Goal: Book appointment/travel/reservation

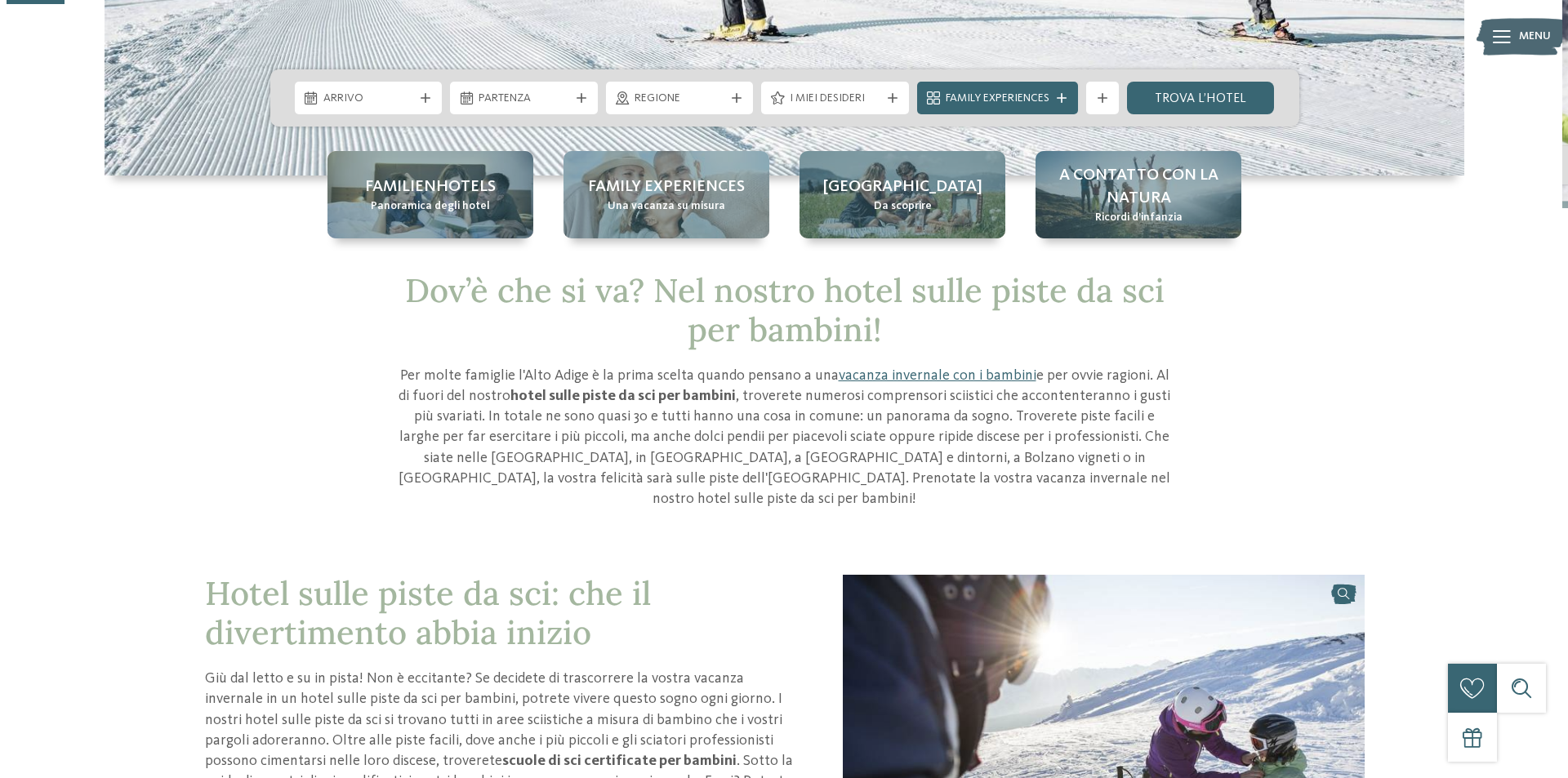
scroll to position [82, 0]
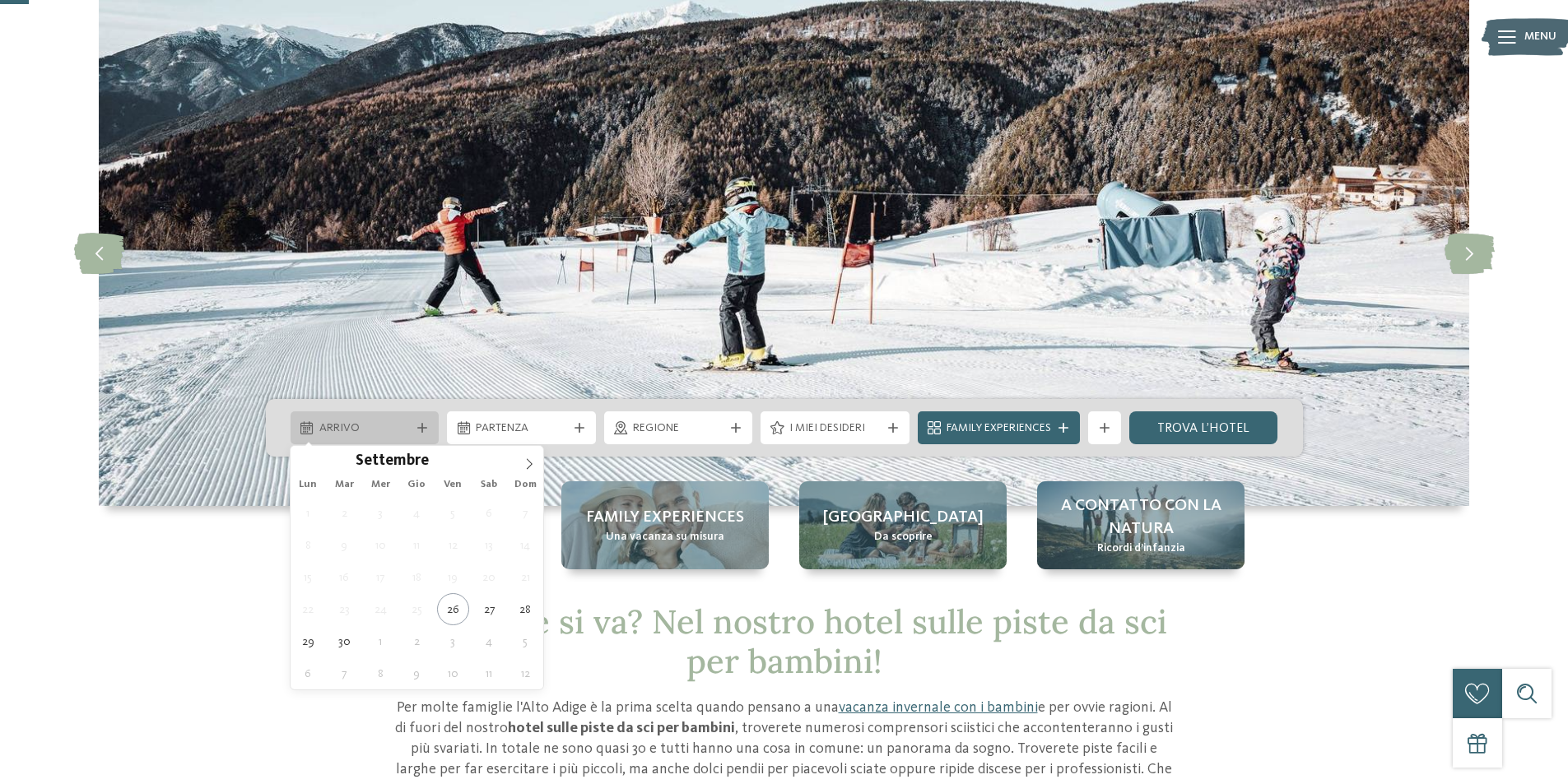
click at [421, 436] on div "Arrivo" at bounding box center [364, 427] width 149 height 33
click at [529, 468] on icon at bounding box center [529, 463] width 11 height 11
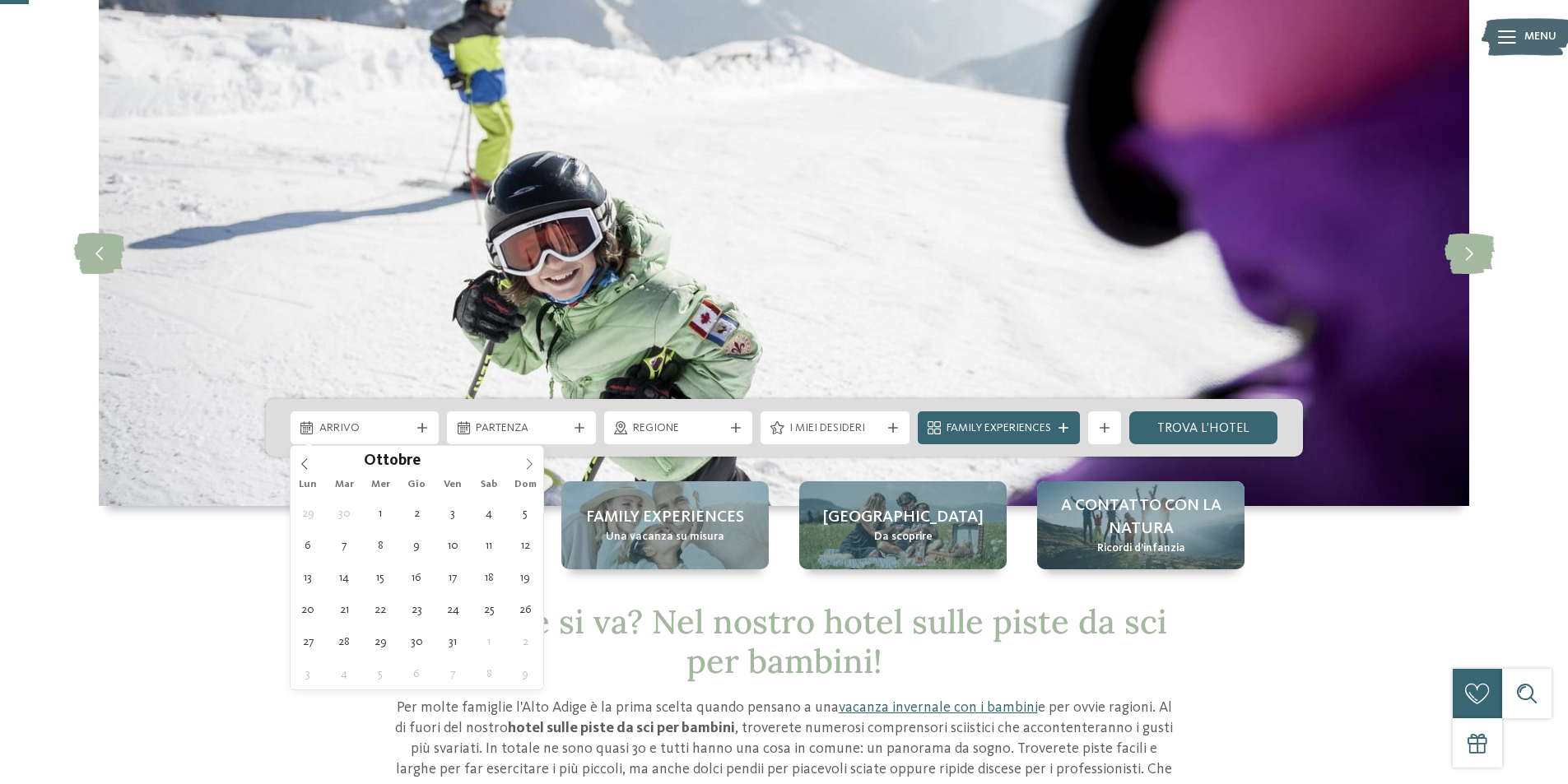
click at [529, 468] on icon at bounding box center [529, 463] width 11 height 11
type input "****"
click at [529, 468] on icon at bounding box center [529, 463] width 11 height 11
type div "[DATE]"
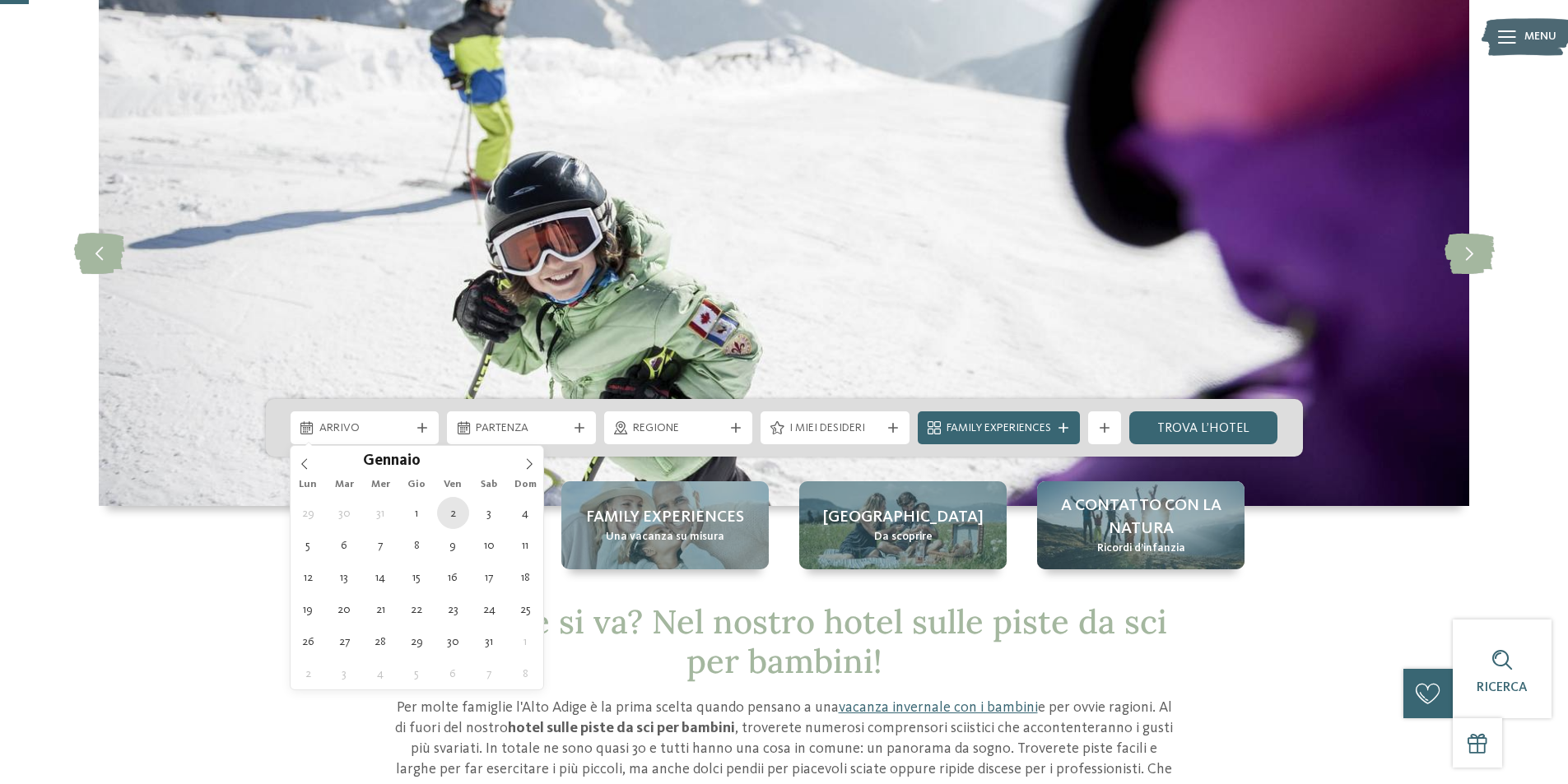
type input "****"
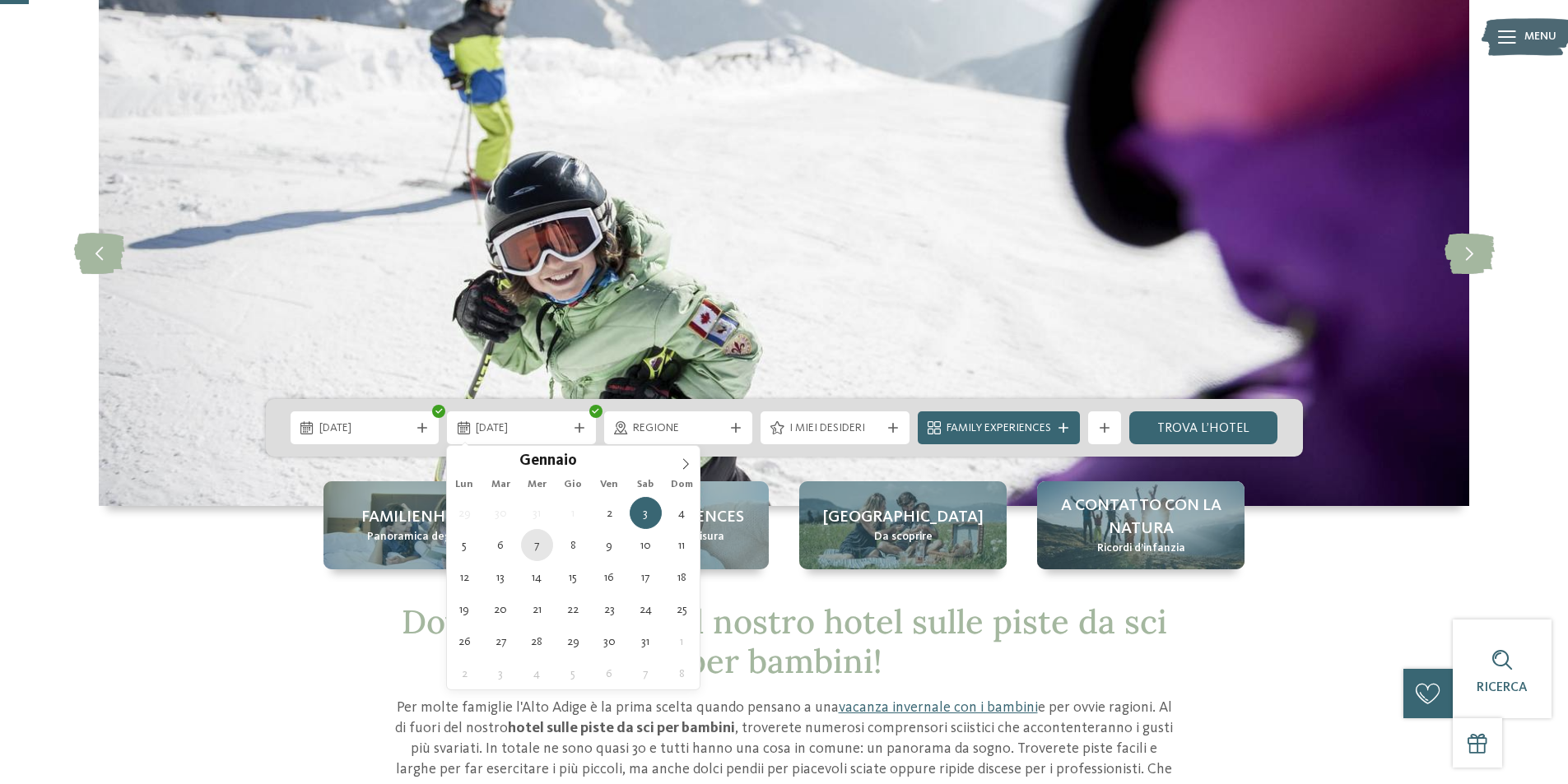
type div "[DATE]"
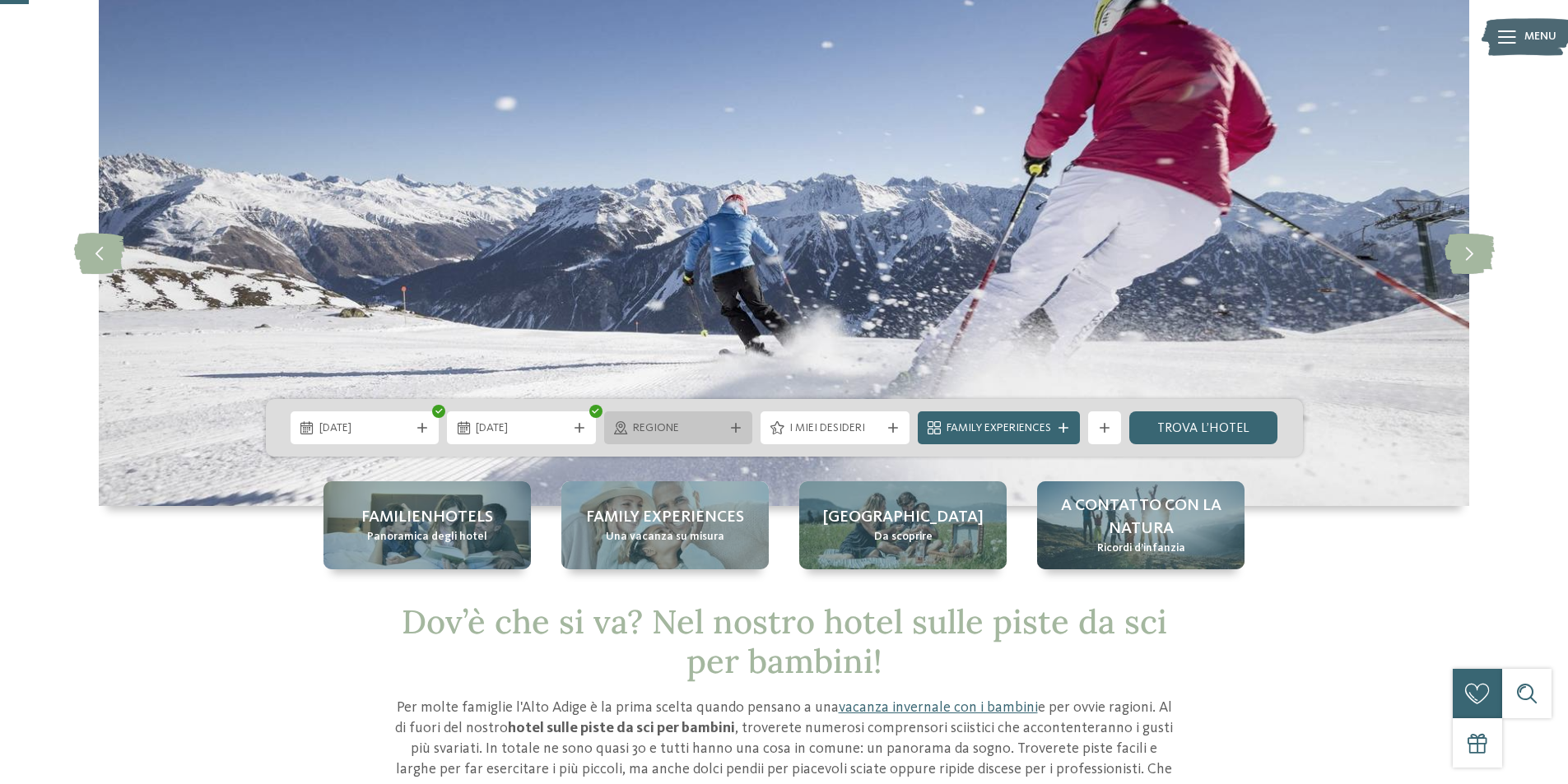
click at [724, 425] on div "Regione" at bounding box center [678, 427] width 99 height 18
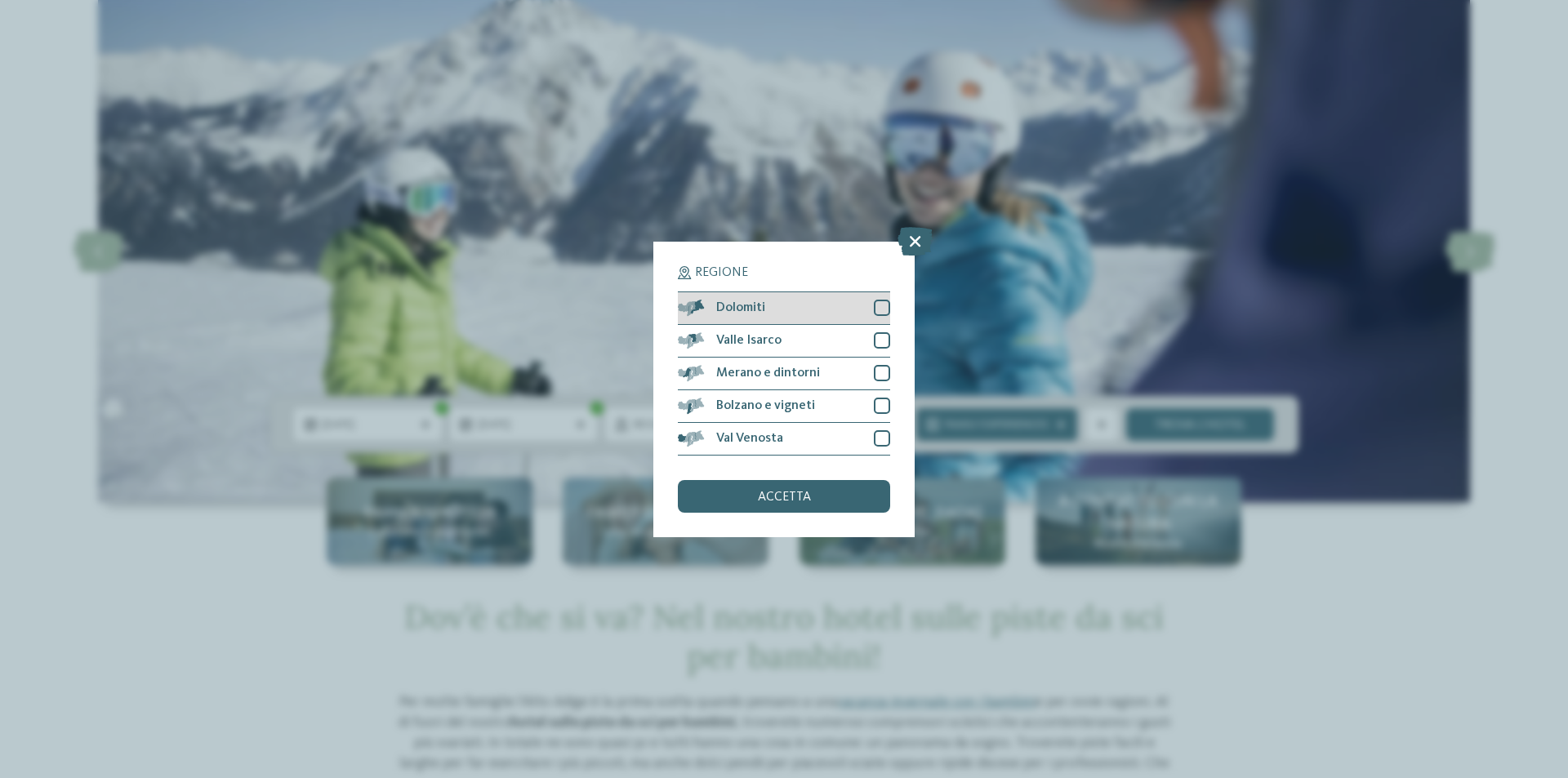
click at [875, 304] on div at bounding box center [881, 307] width 17 height 17
click at [880, 366] on div at bounding box center [881, 372] width 17 height 17
click at [878, 407] on div at bounding box center [881, 406] width 17 height 17
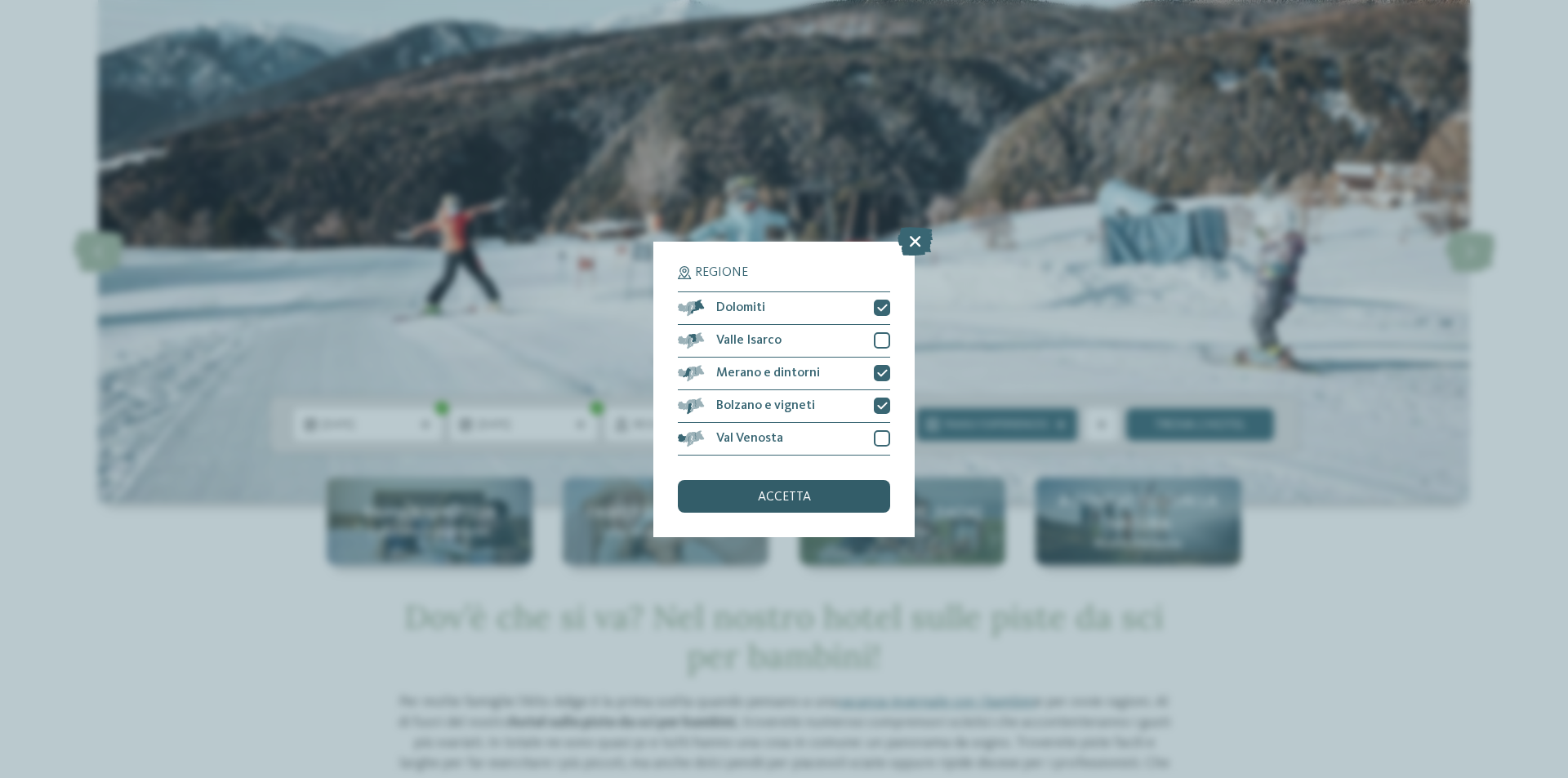
click at [812, 503] on div "accetta" at bounding box center [784, 495] width 212 height 32
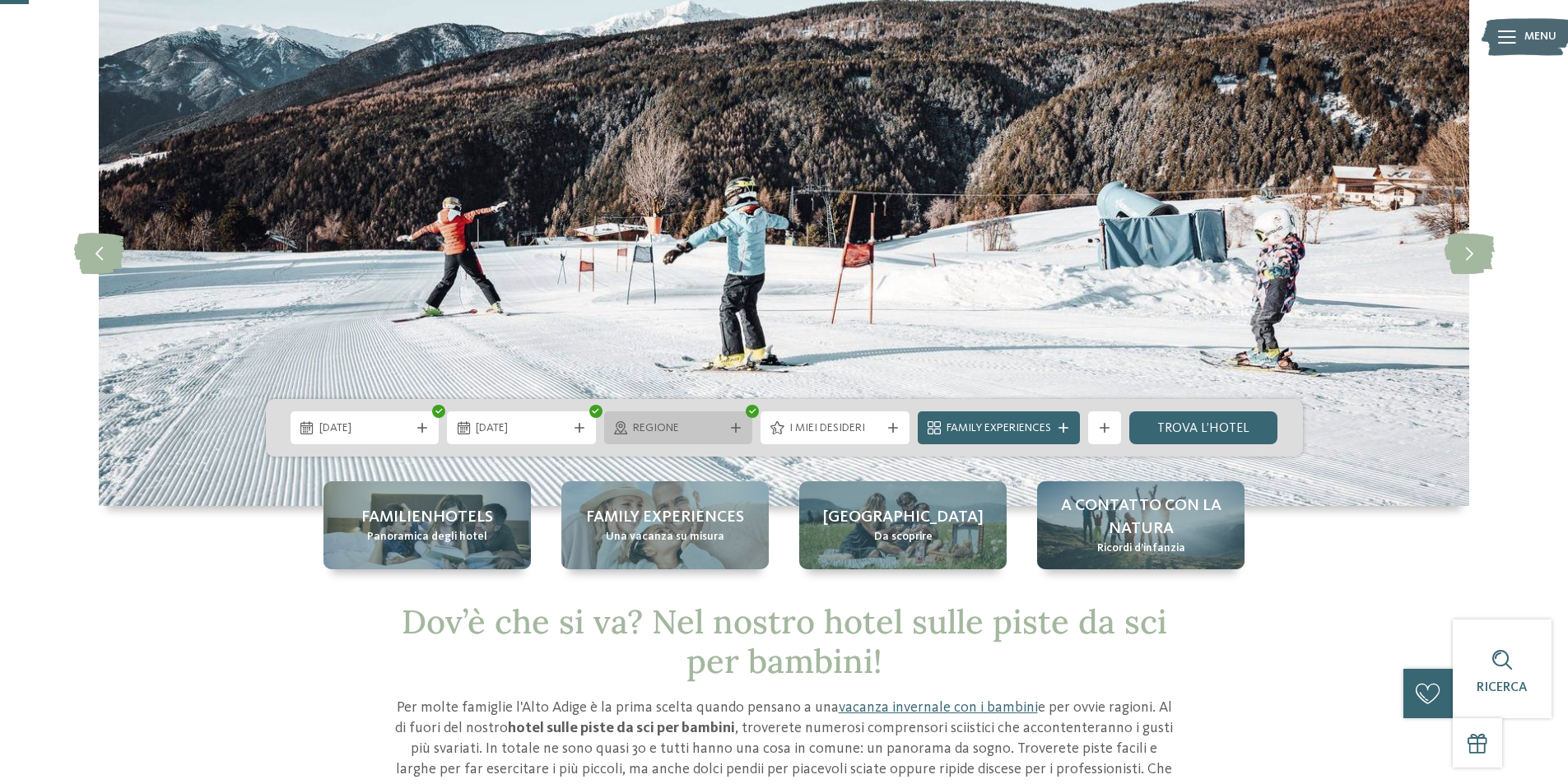
click at [660, 437] on div "Regione" at bounding box center [678, 427] width 149 height 33
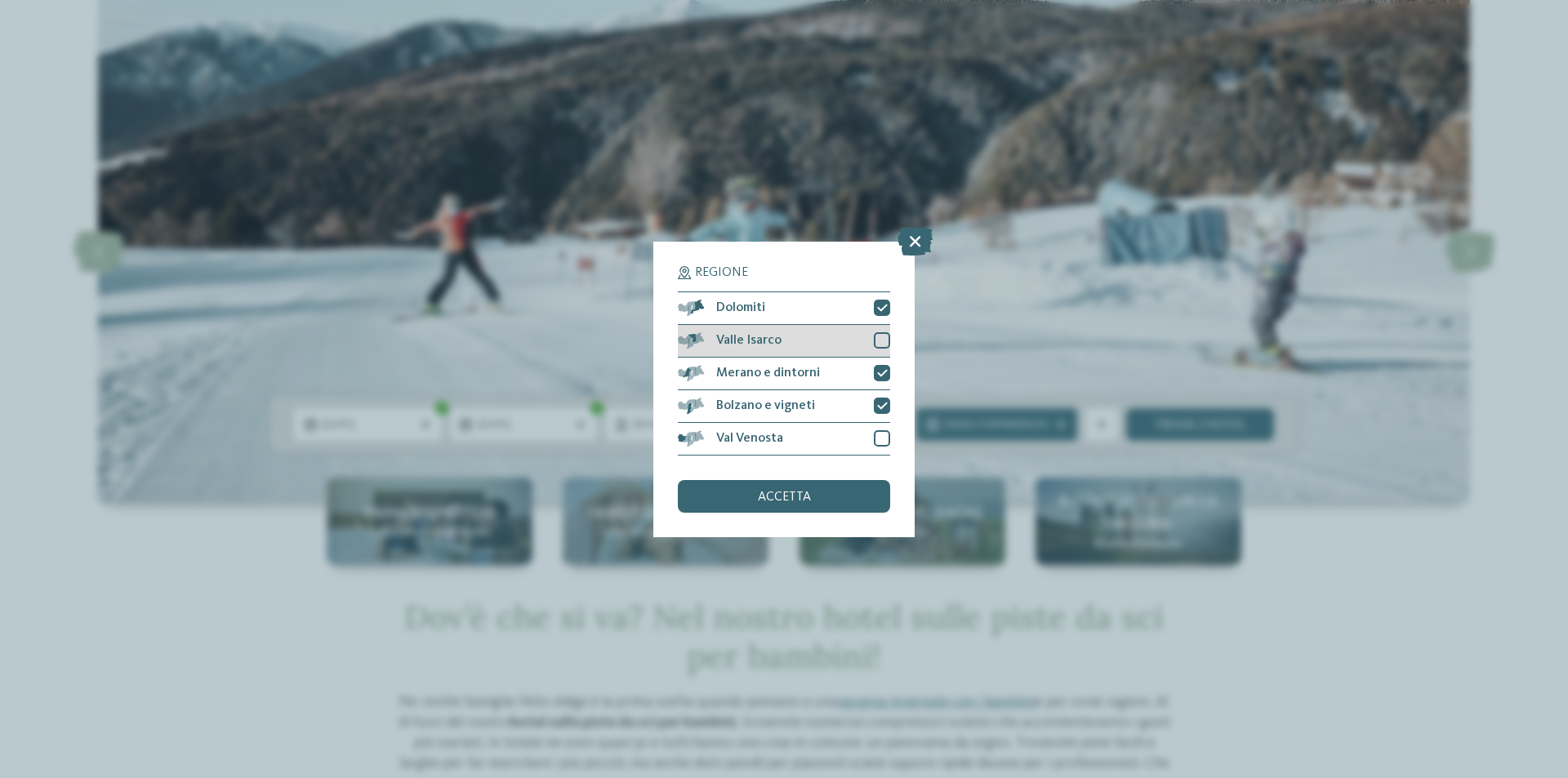
click at [871, 338] on div "Valle Isarco" at bounding box center [784, 340] width 212 height 32
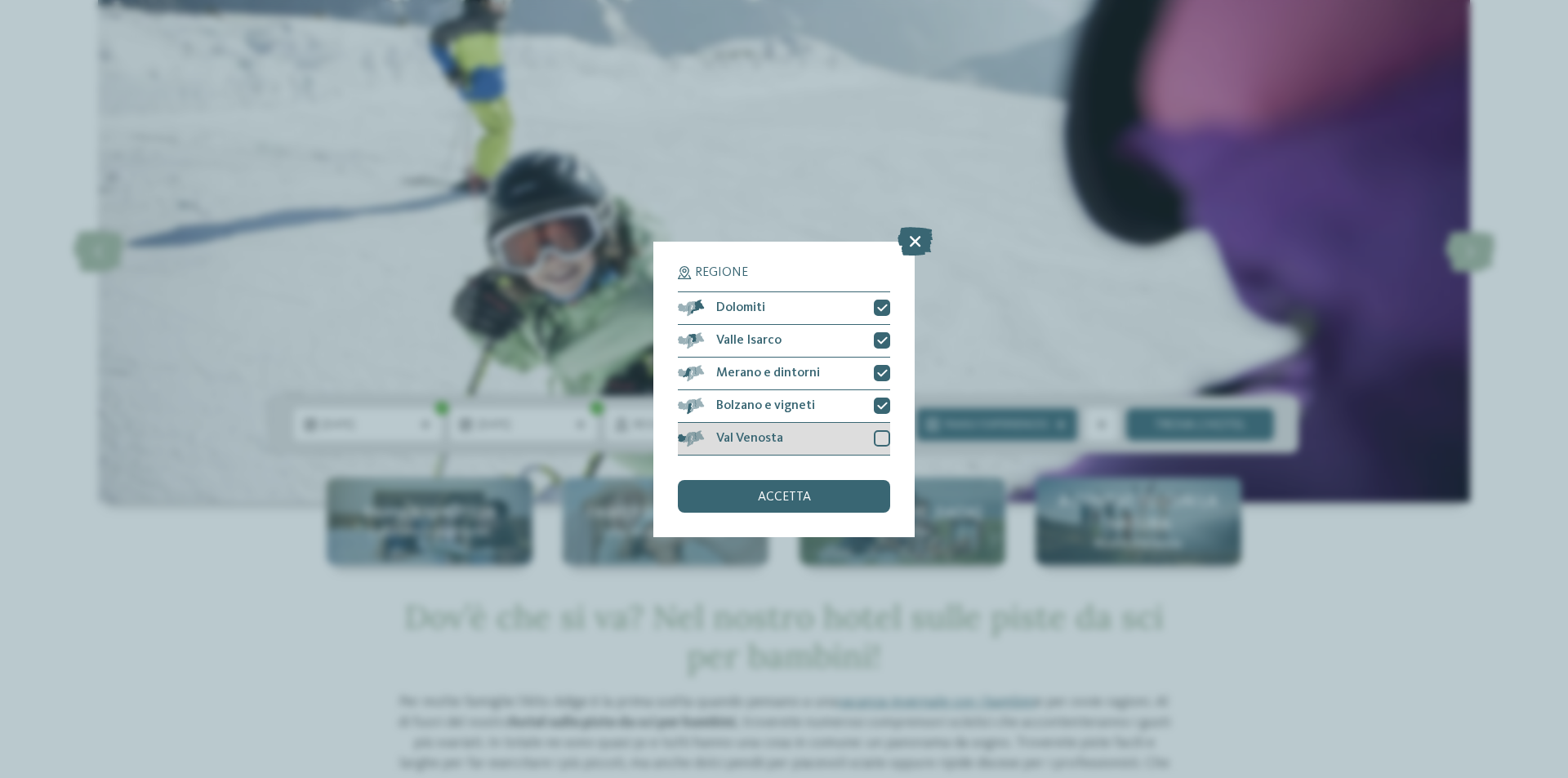
click at [880, 439] on div at bounding box center [881, 438] width 17 height 17
click at [819, 490] on div "accetta" at bounding box center [784, 495] width 212 height 32
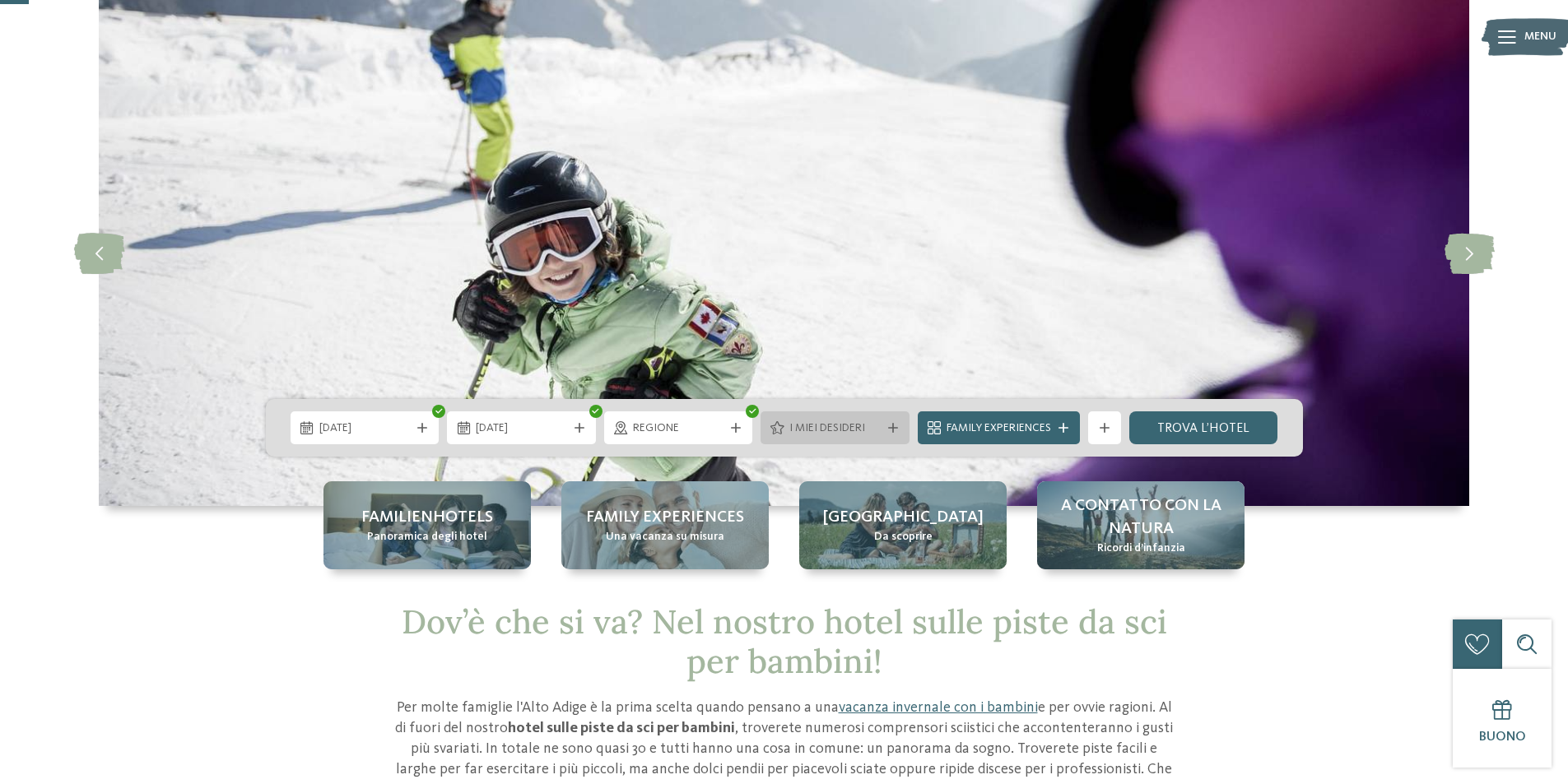
click at [830, 432] on span "I miei desideri" at bounding box center [835, 428] width 91 height 17
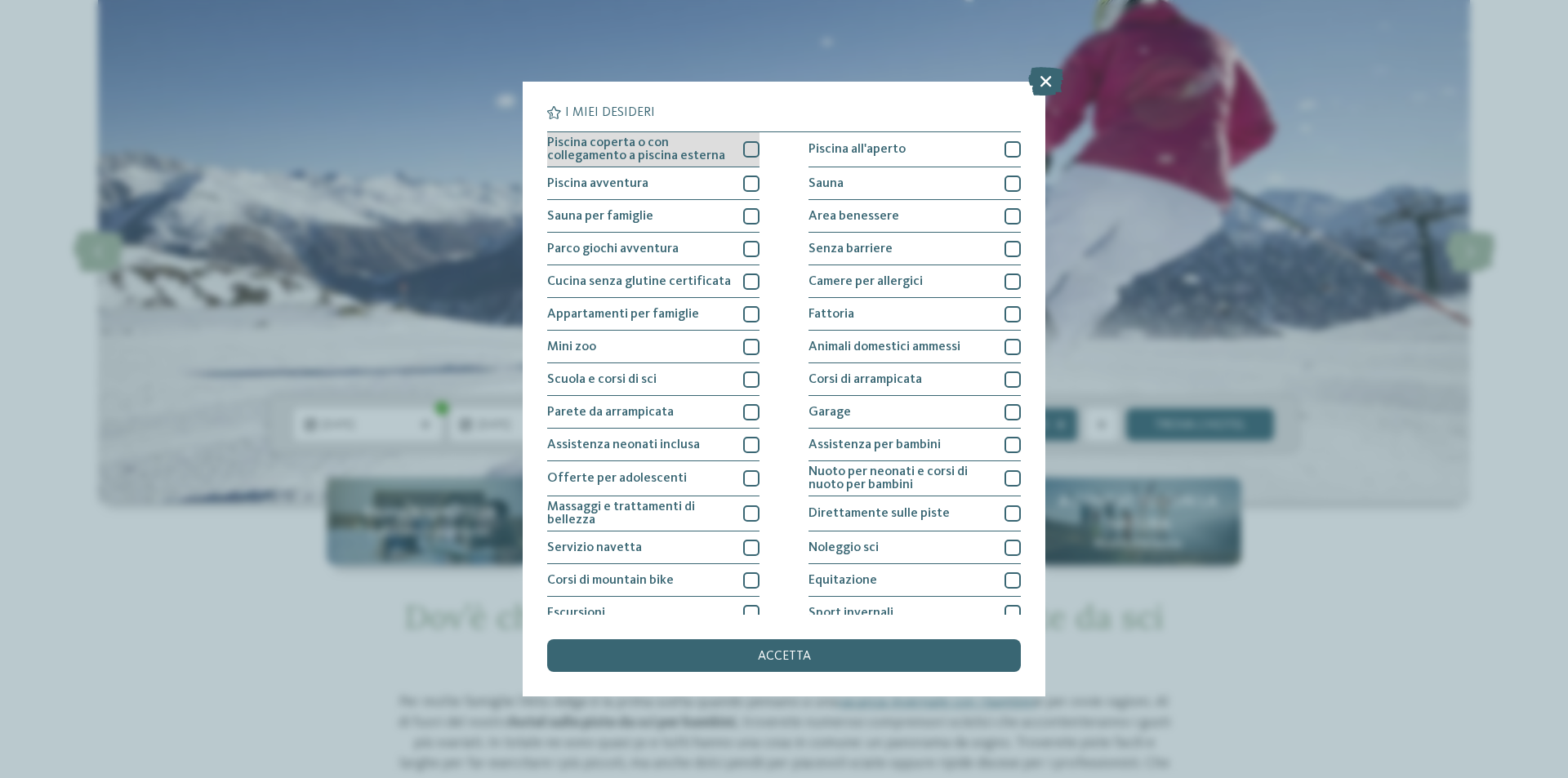
click at [743, 150] on div at bounding box center [751, 149] width 17 height 17
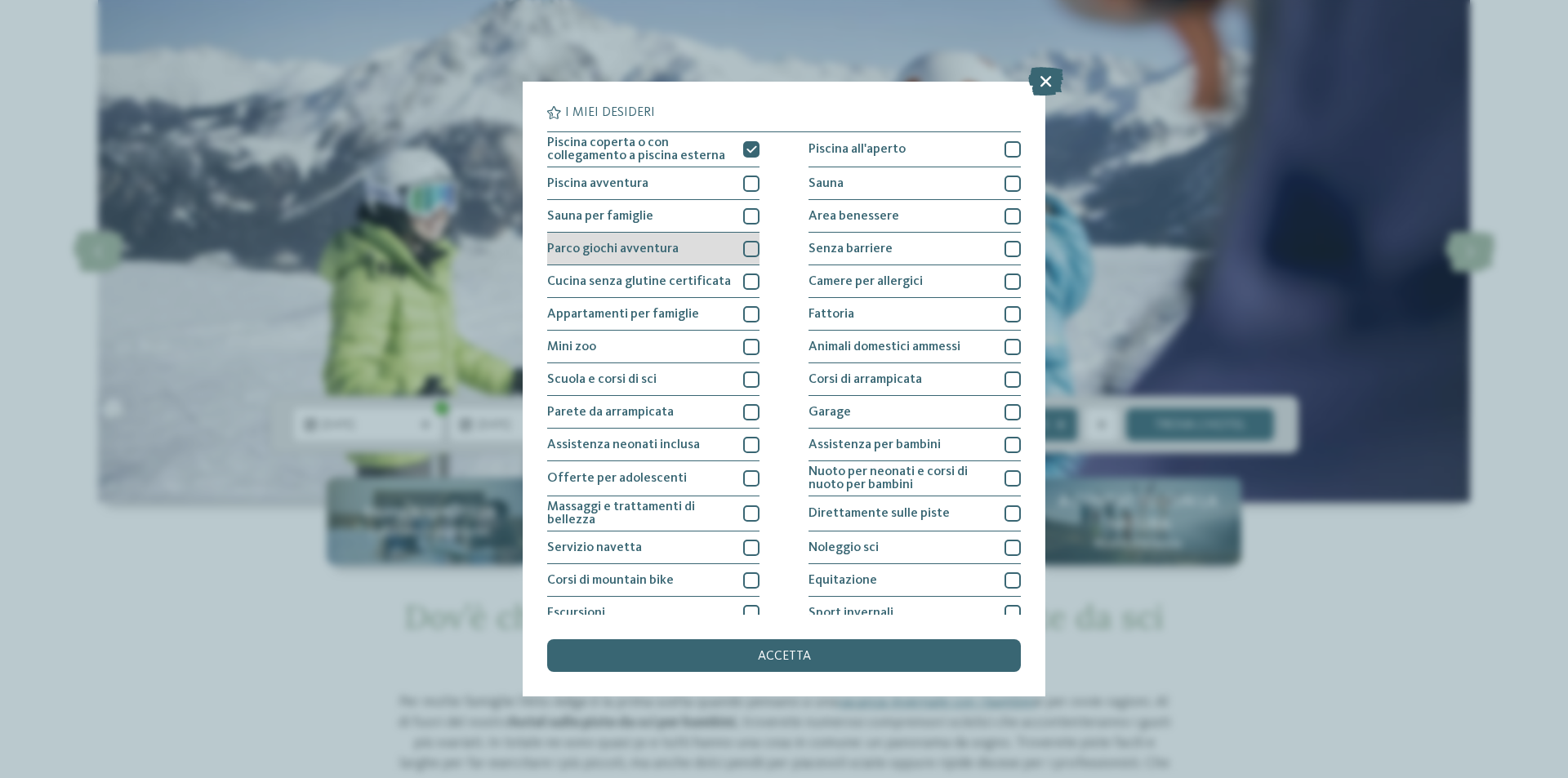
click at [743, 242] on div at bounding box center [751, 249] width 17 height 17
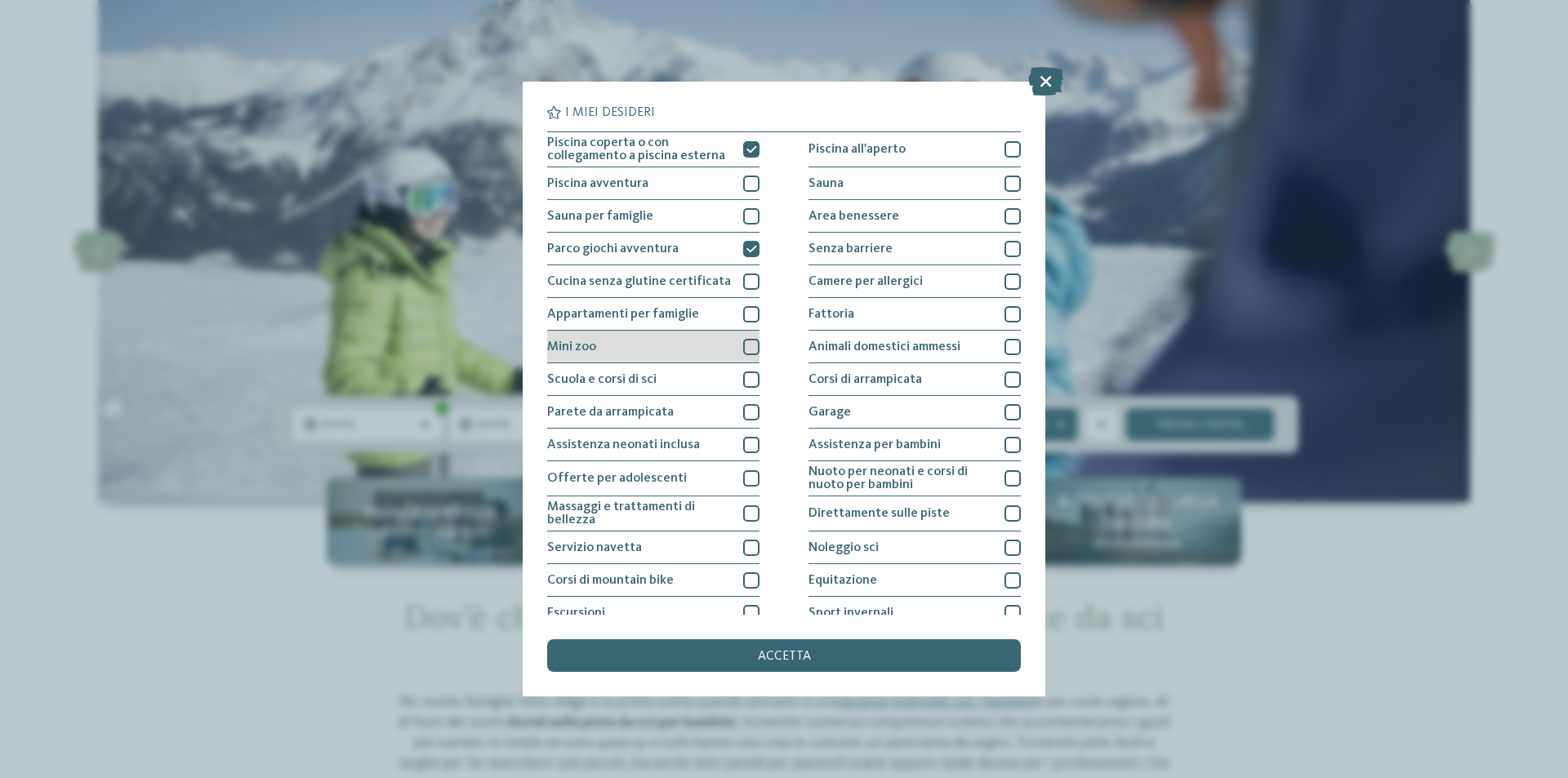
click at [736, 341] on div "Mini zoo" at bounding box center [653, 346] width 212 height 32
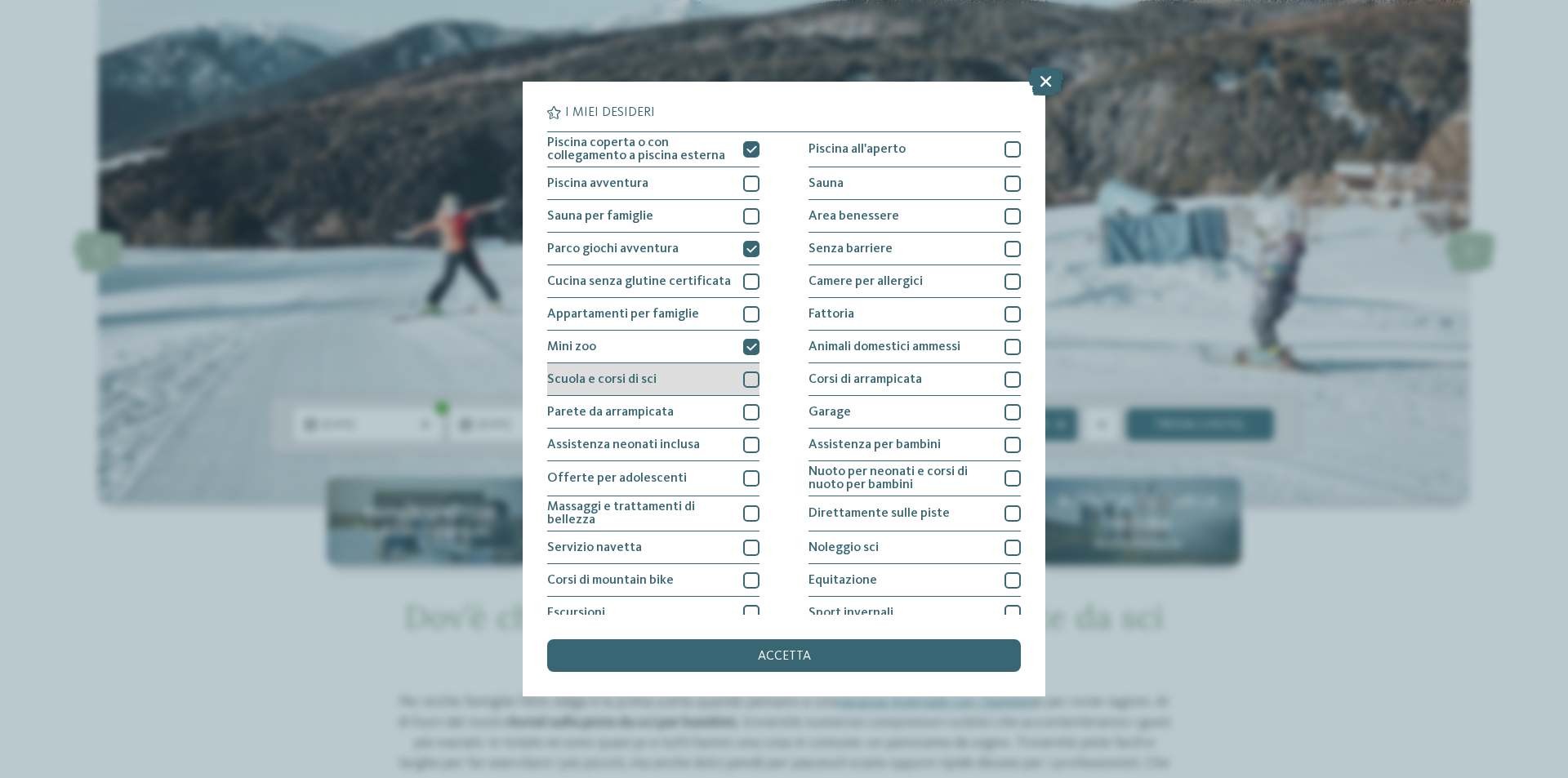
click at [749, 380] on div at bounding box center [751, 379] width 17 height 17
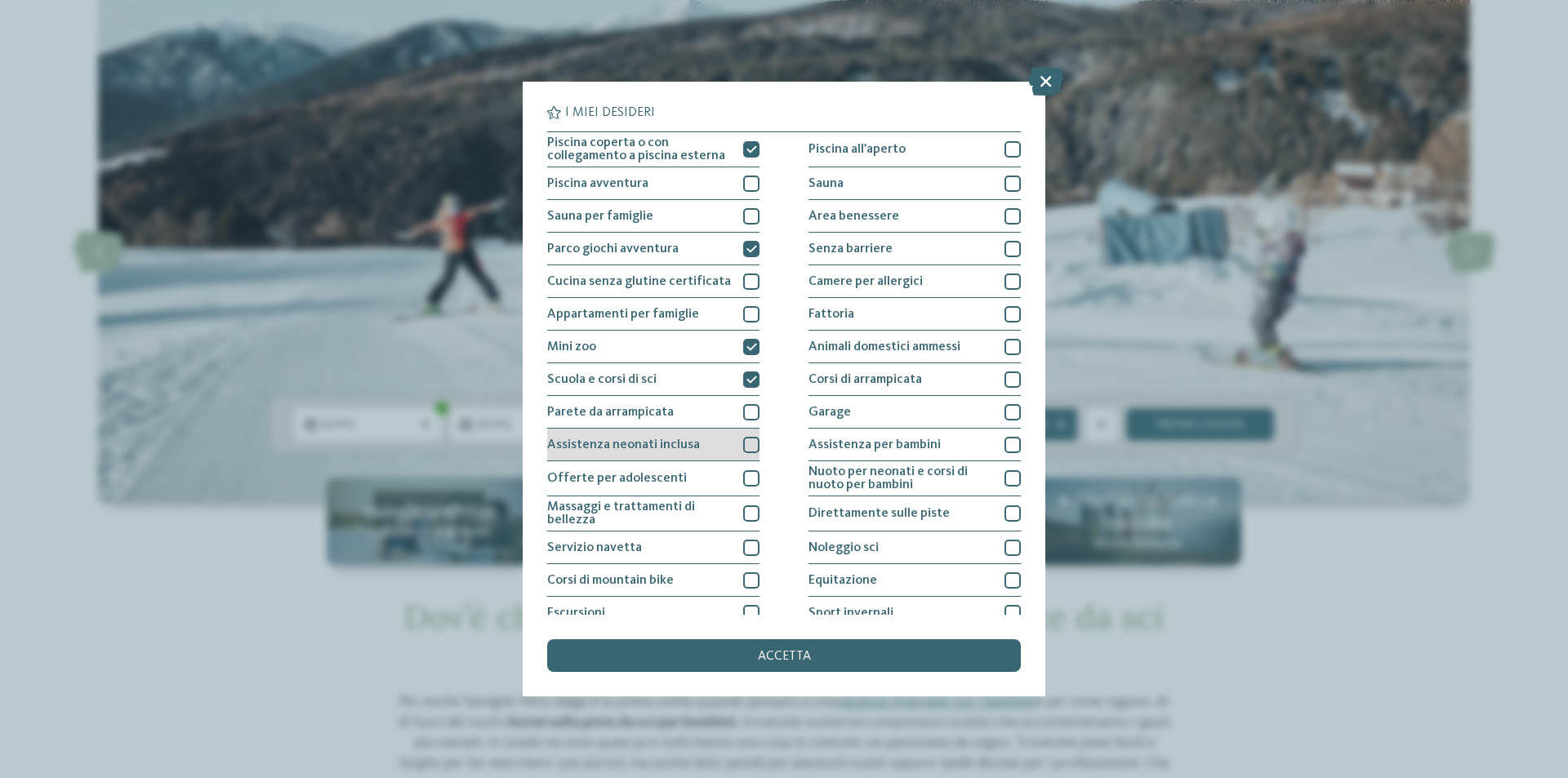
click at [750, 439] on div at bounding box center [751, 445] width 17 height 17
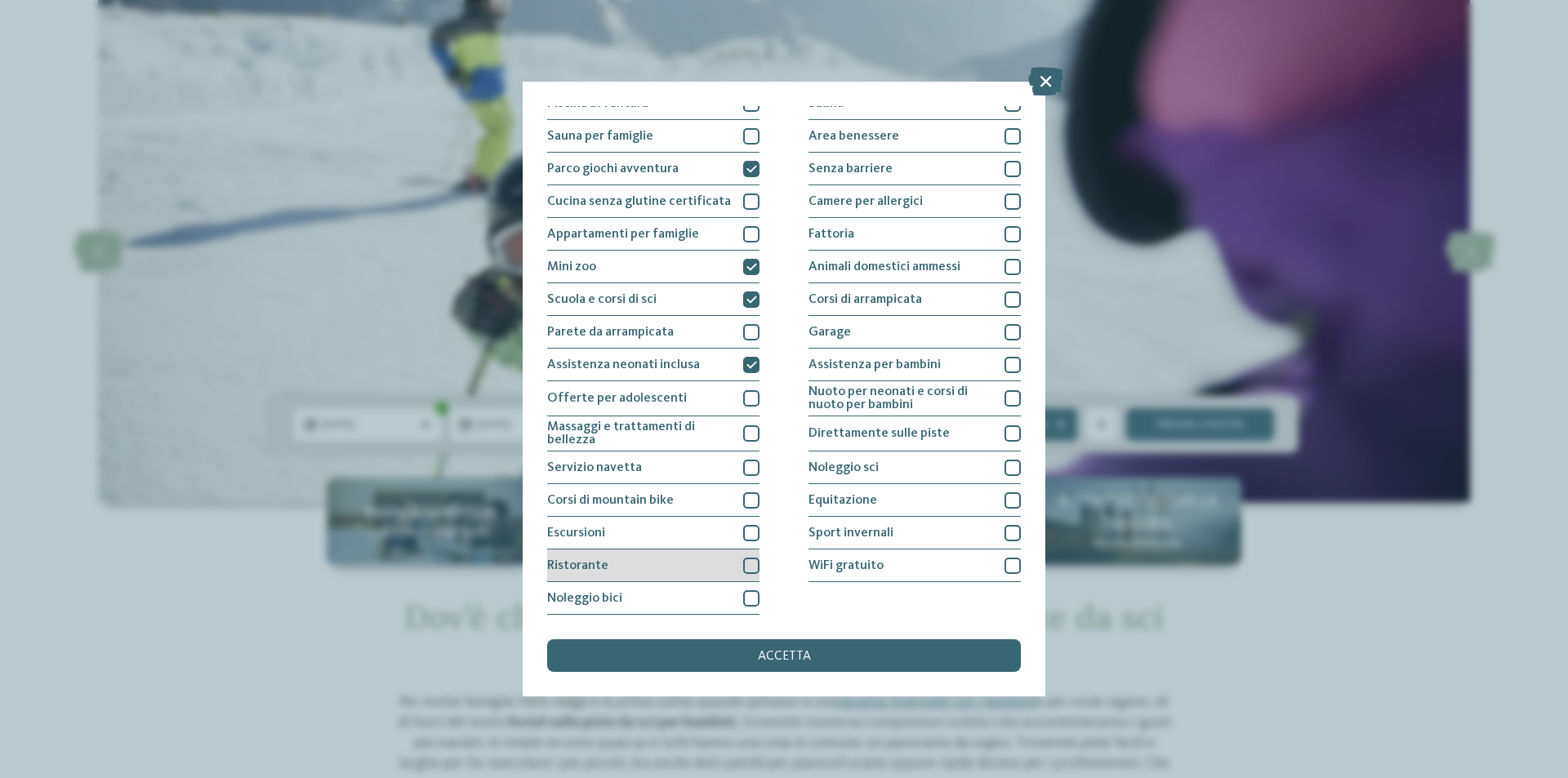
click at [755, 562] on div at bounding box center [751, 565] width 17 height 17
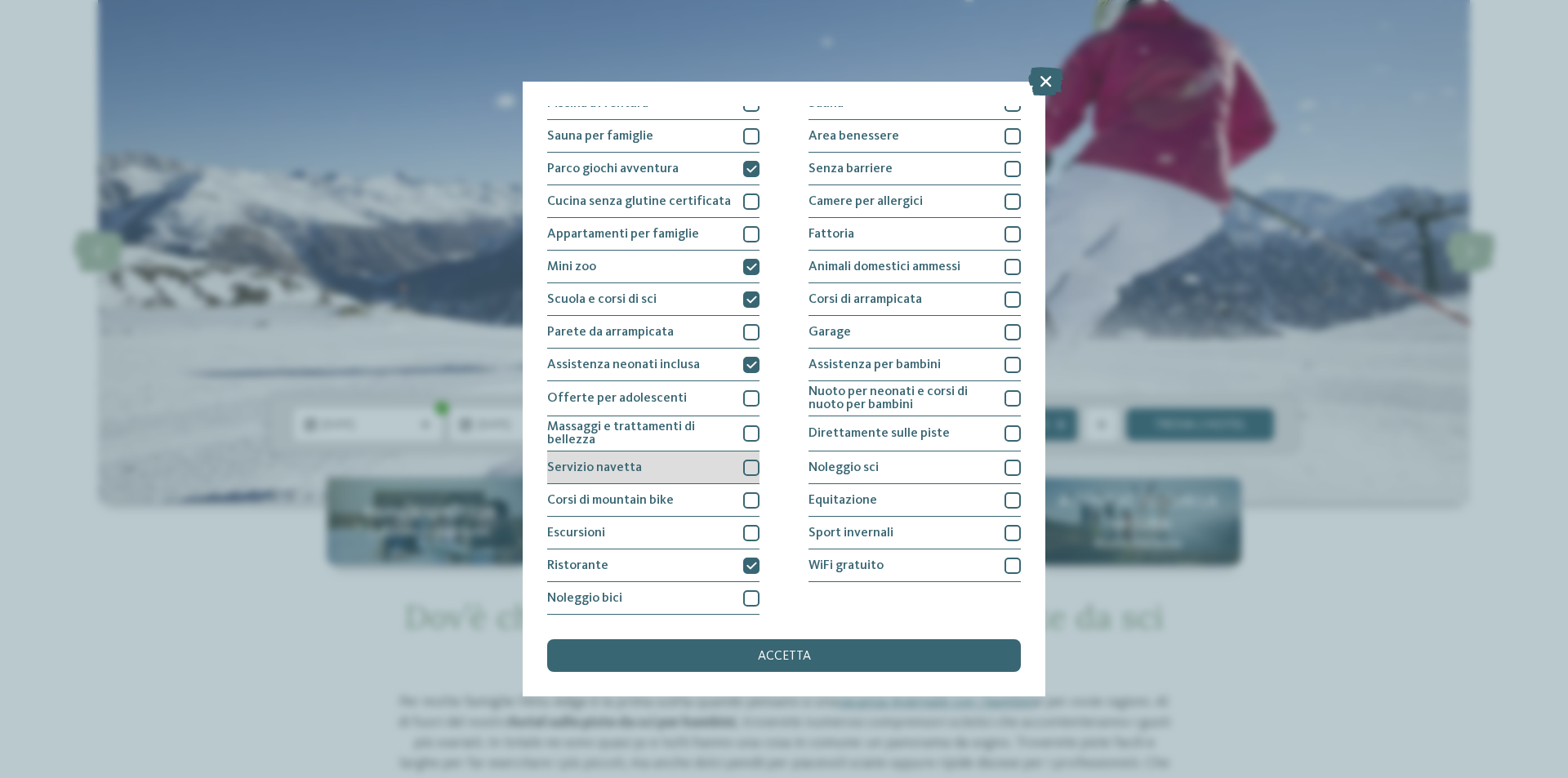
click at [743, 469] on div at bounding box center [751, 467] width 17 height 17
click at [1004, 564] on div at bounding box center [1012, 565] width 17 height 17
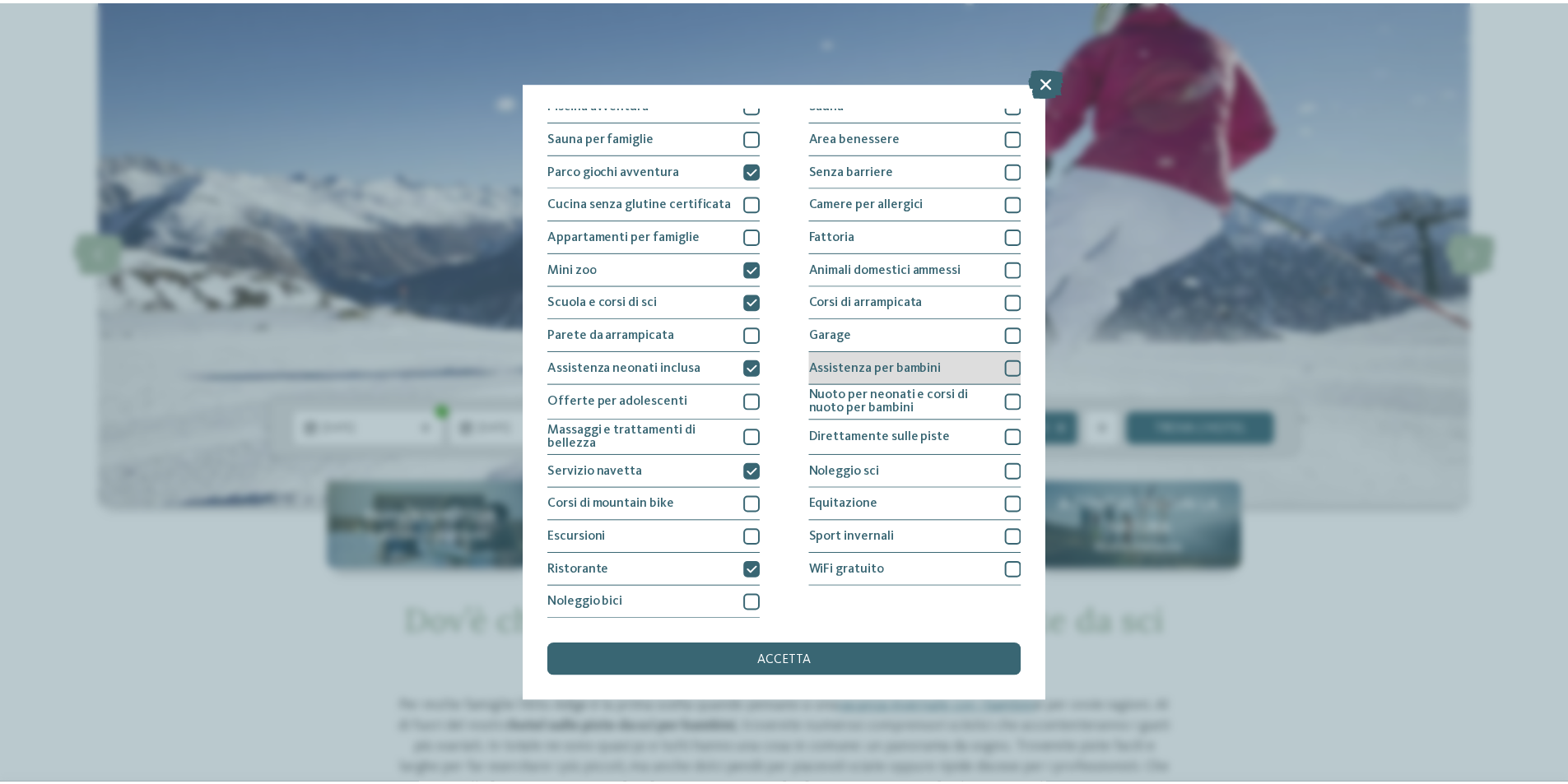
scroll to position [0, 0]
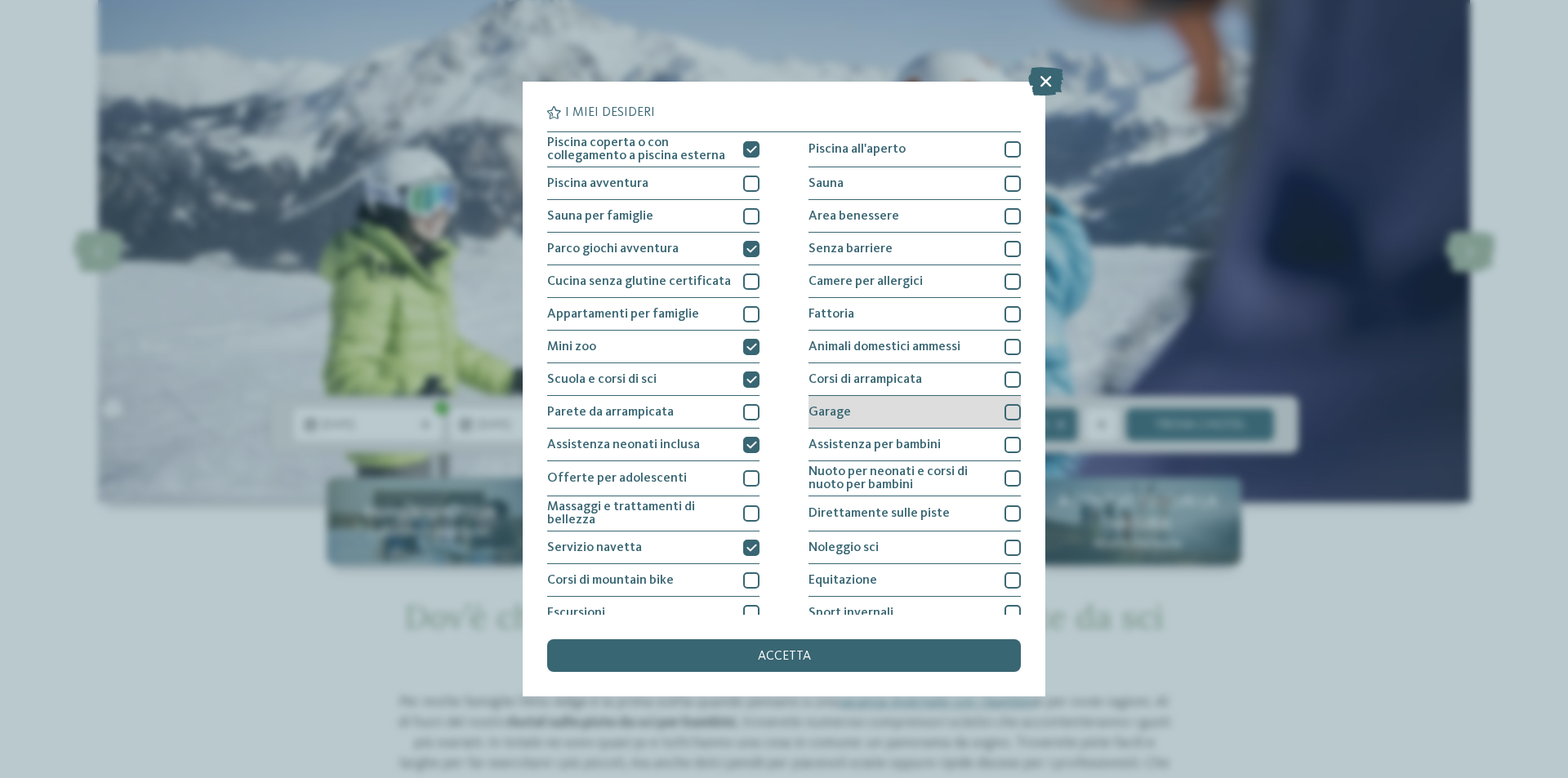
click at [1004, 408] on div at bounding box center [1012, 412] width 17 height 17
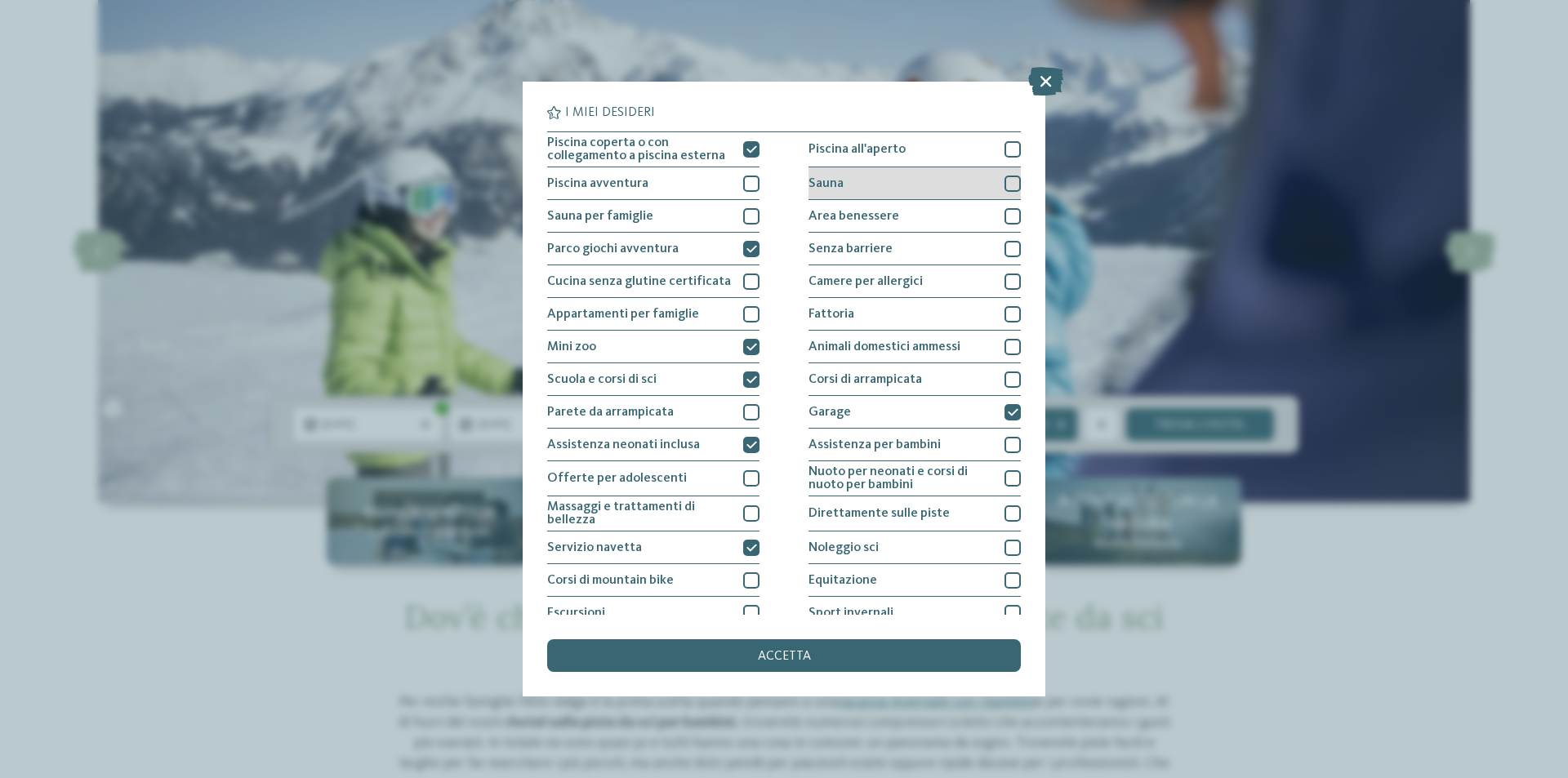
click at [1004, 184] on div at bounding box center [1012, 183] width 17 height 17
click at [1004, 215] on div at bounding box center [1012, 216] width 17 height 17
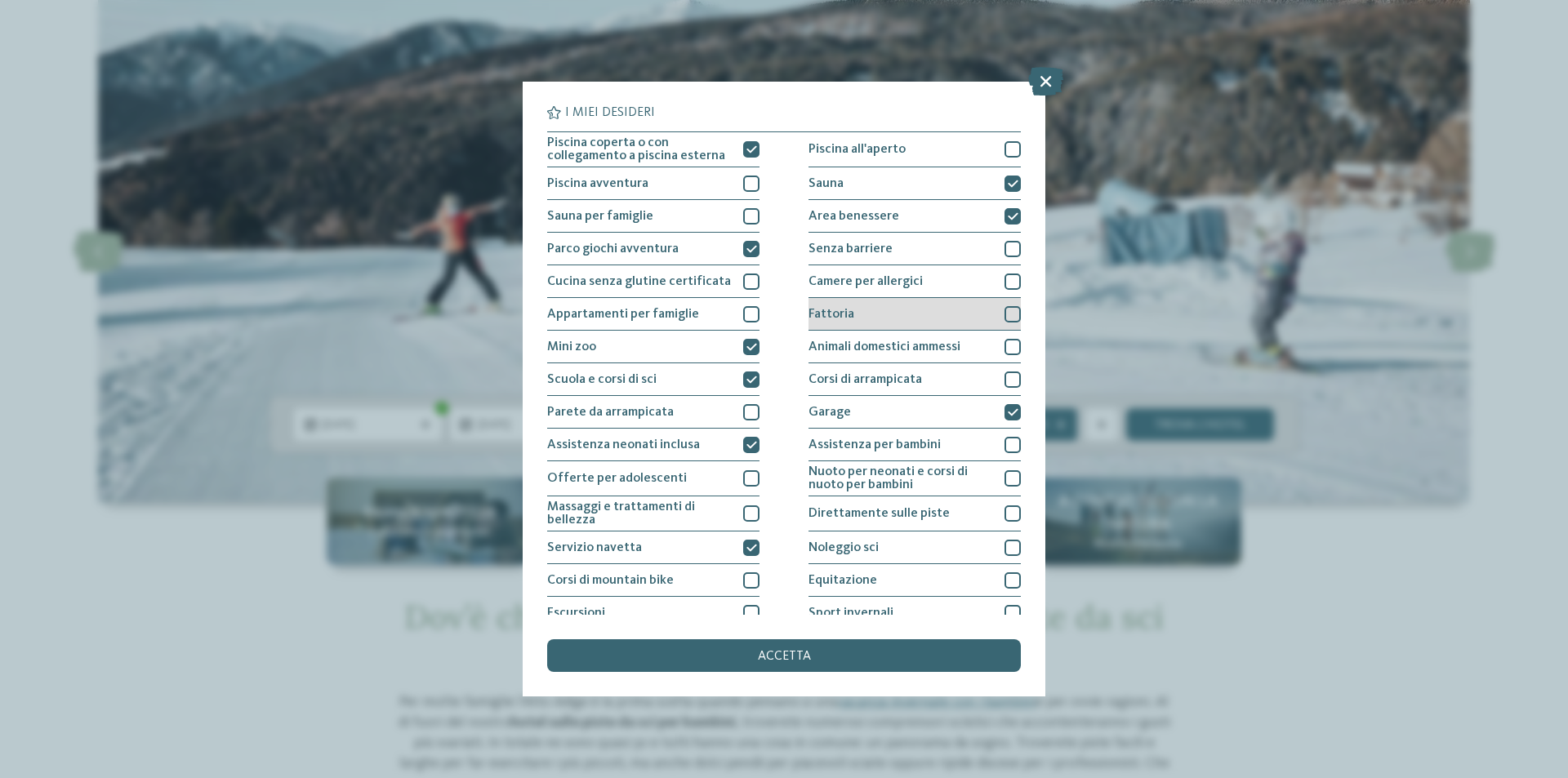
click at [1004, 316] on div at bounding box center [1012, 314] width 17 height 17
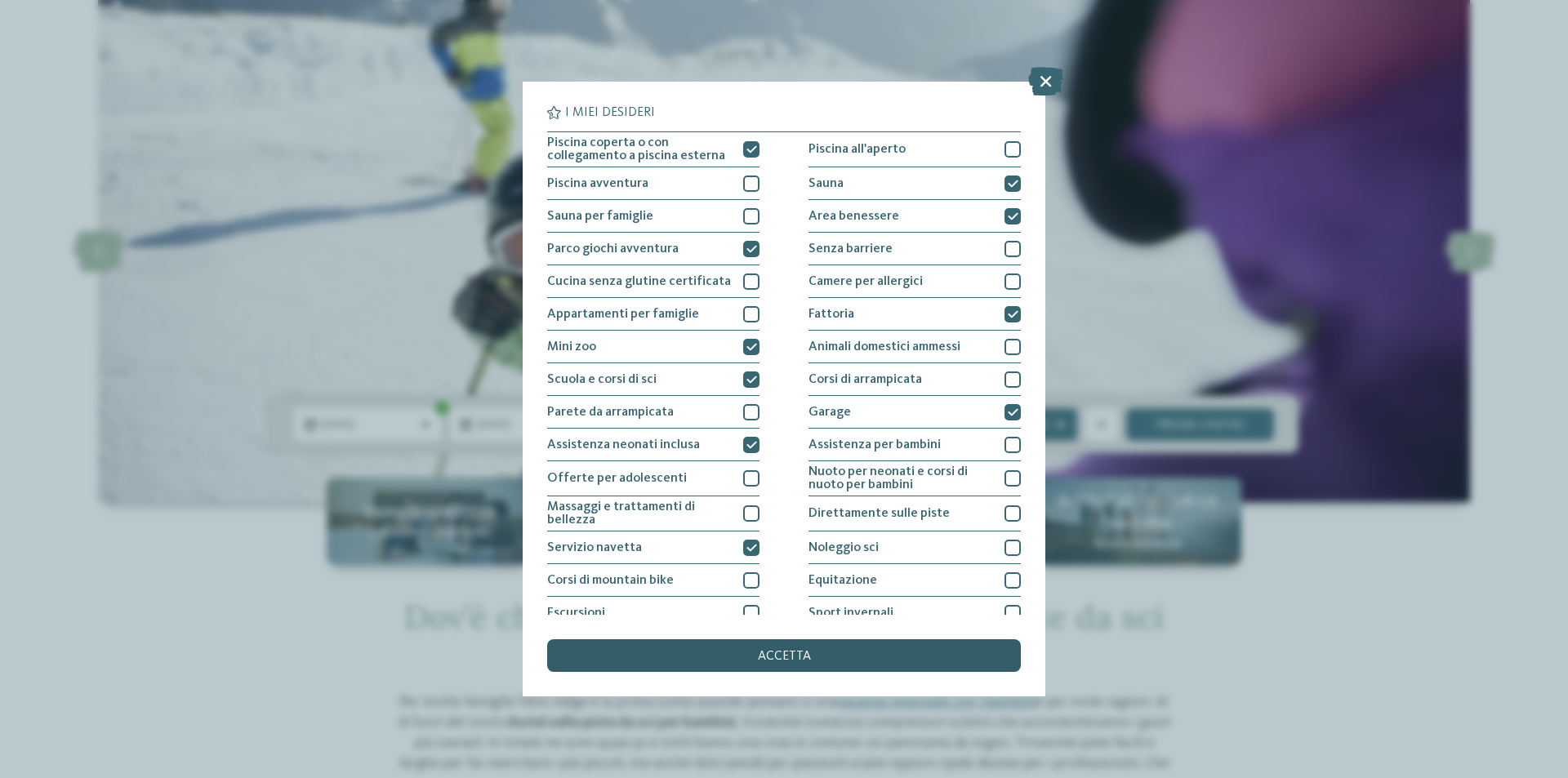
click at [776, 658] on span "accetta" at bounding box center [784, 656] width 53 height 13
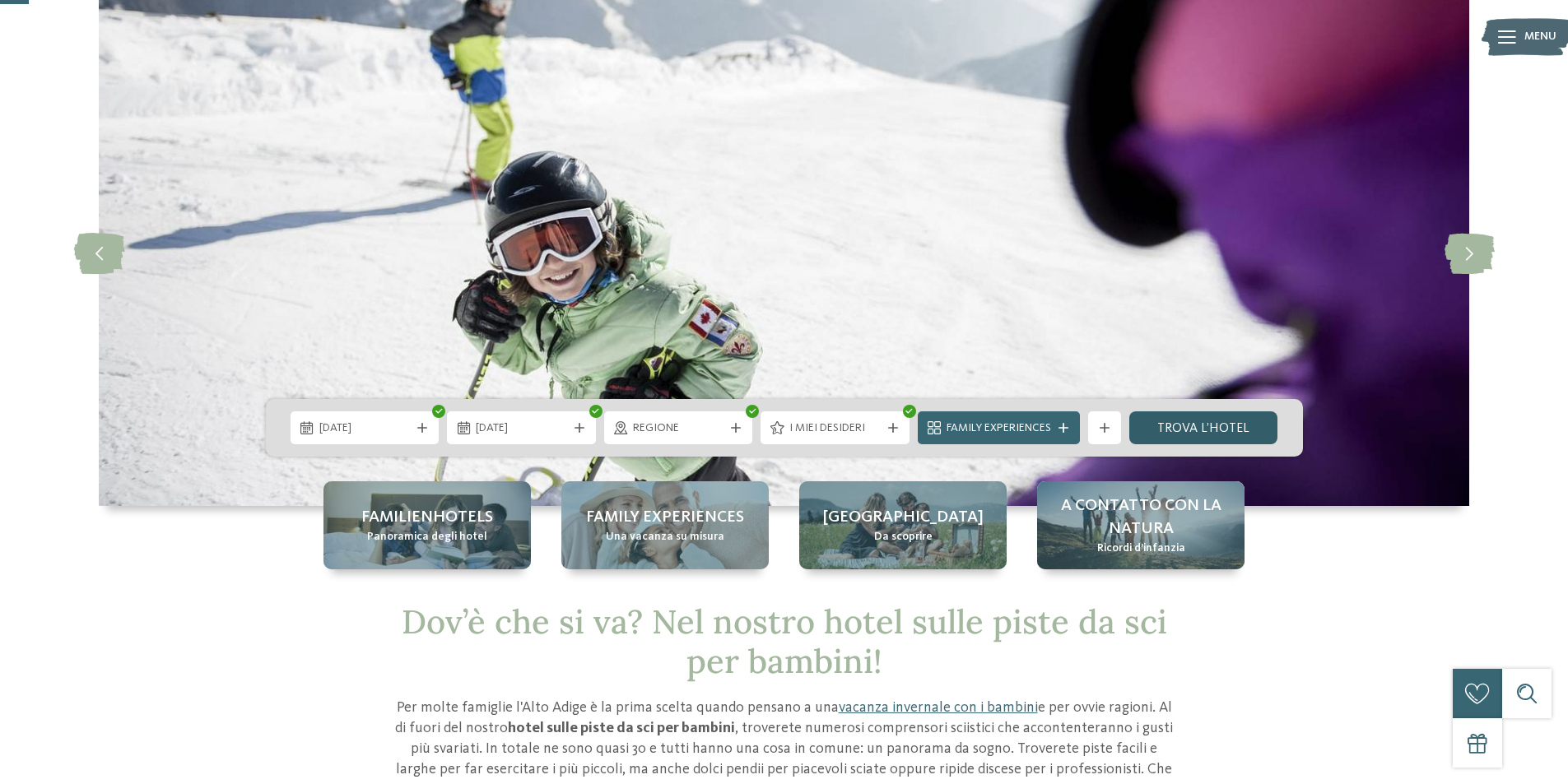
click at [1202, 428] on link "trova l’hotel" at bounding box center [1203, 427] width 149 height 33
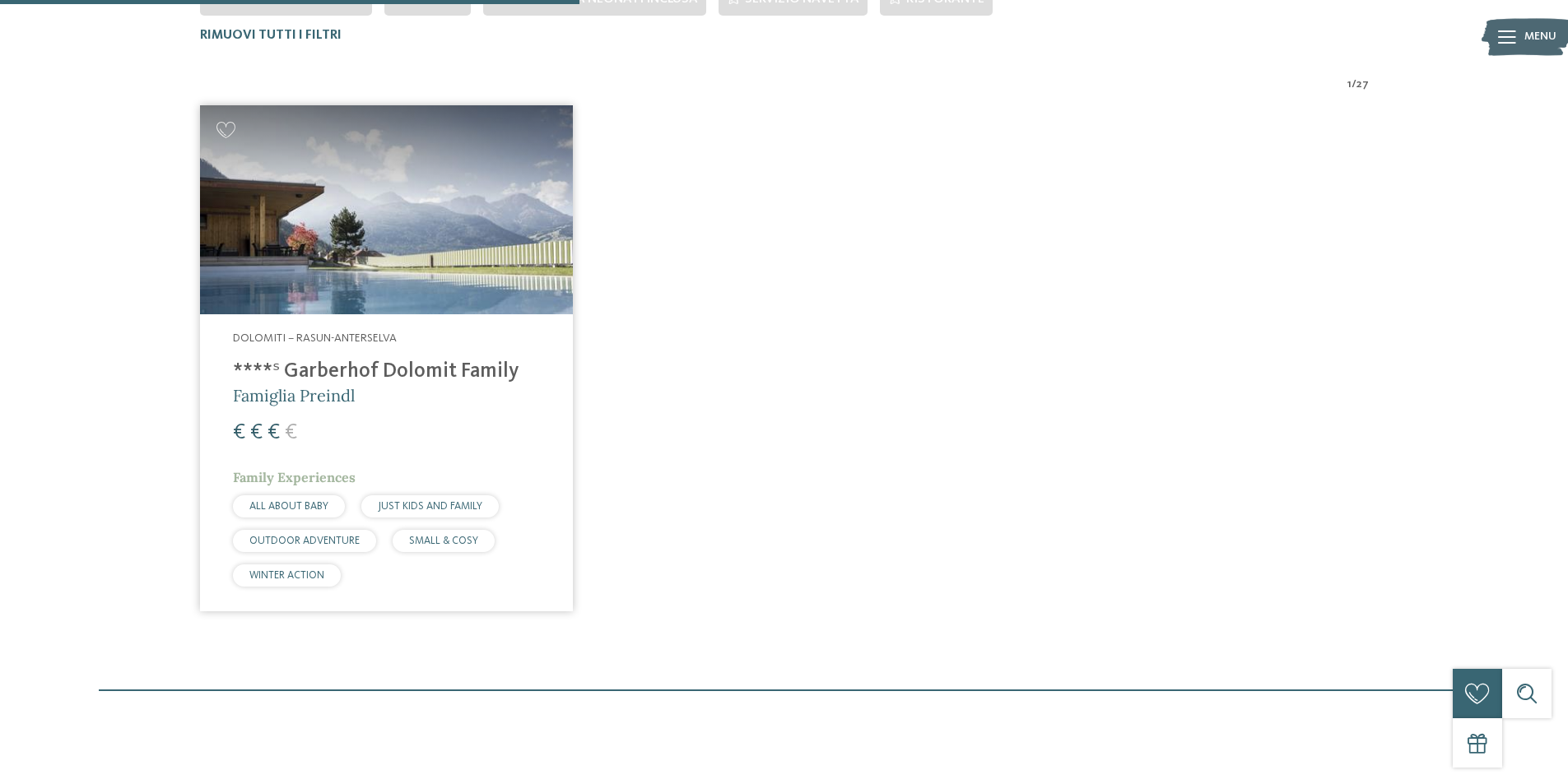
scroll to position [621, 0]
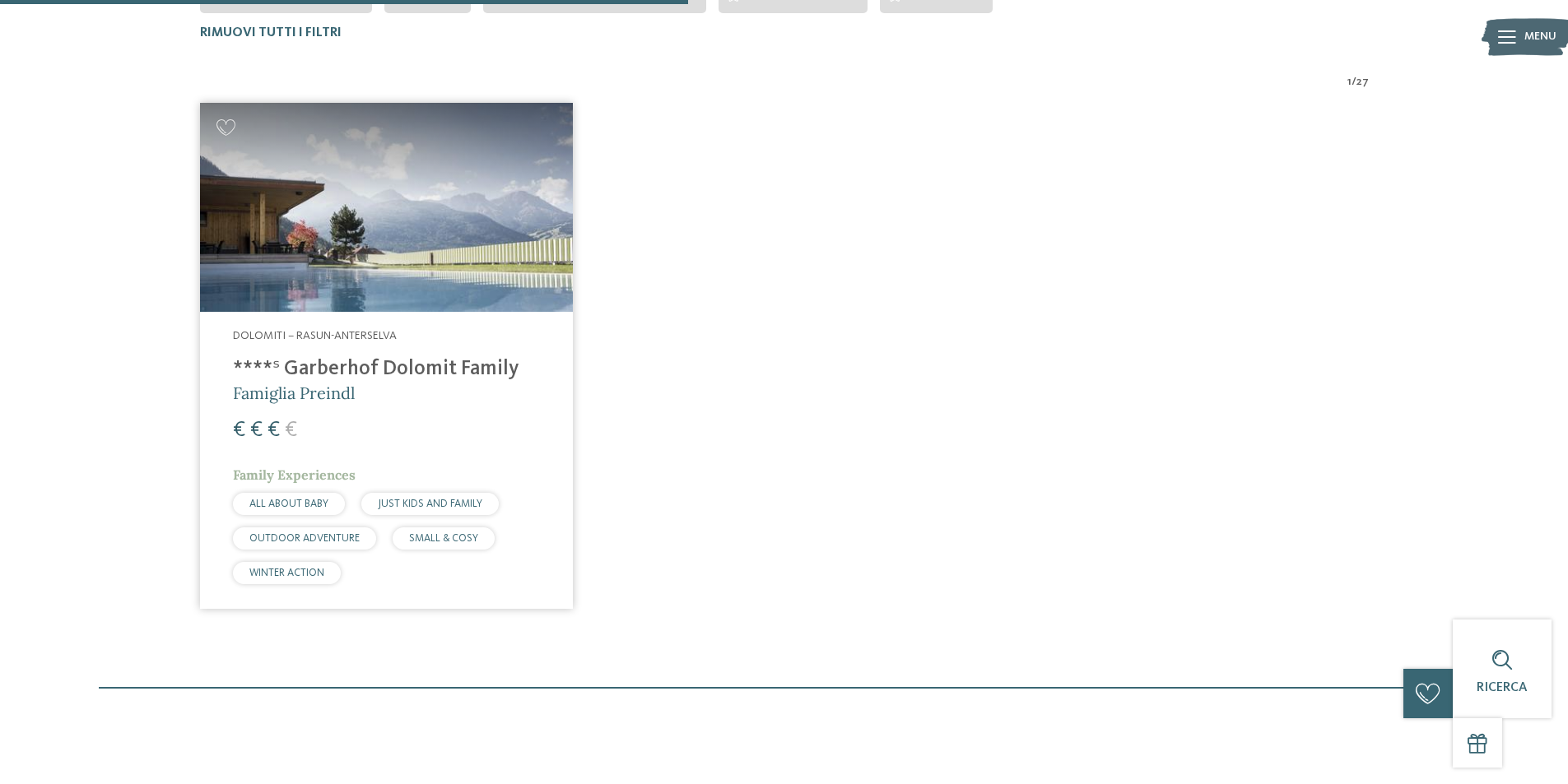
click at [336, 261] on img at bounding box center [386, 207] width 373 height 210
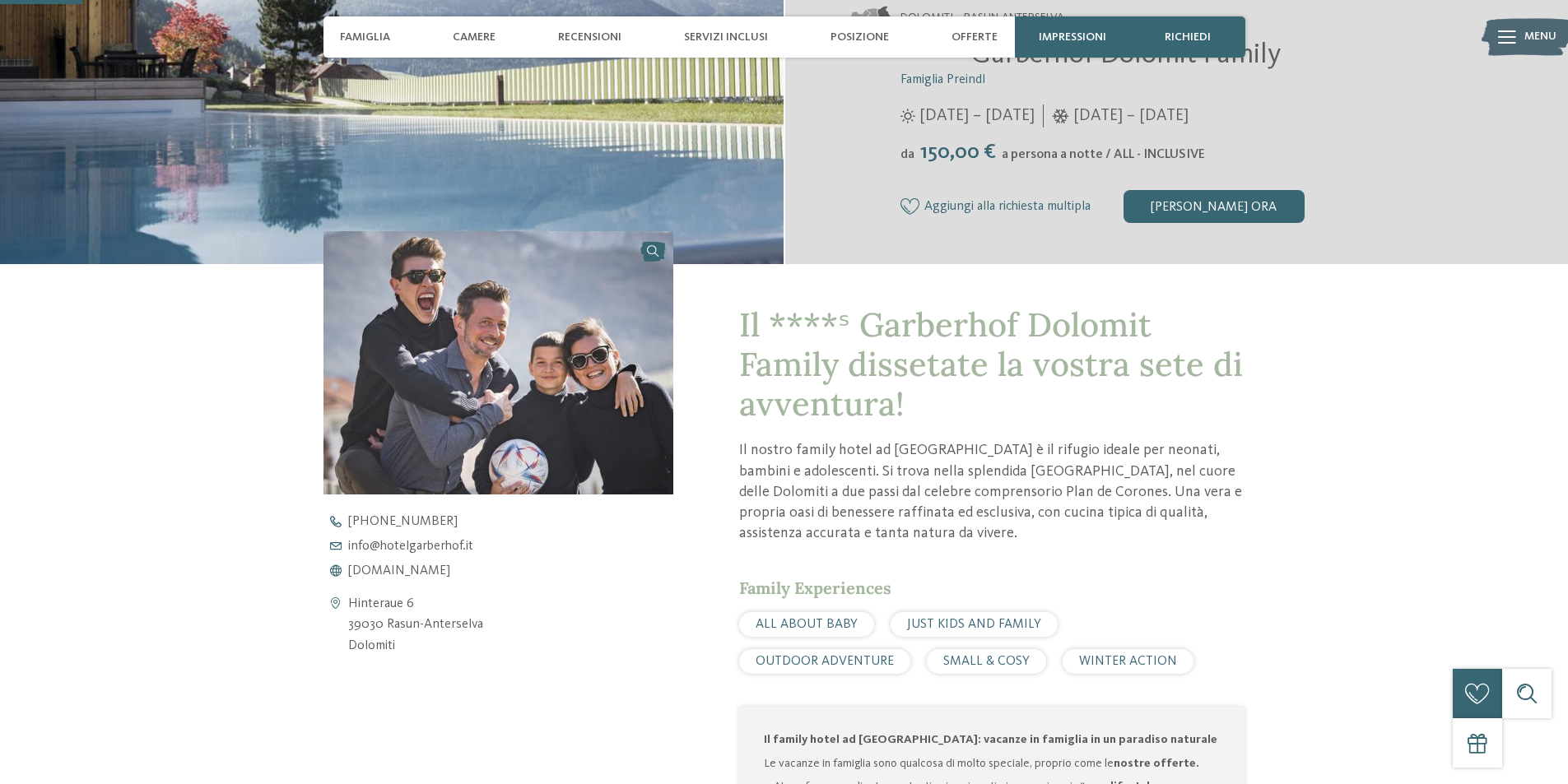
scroll to position [823, 0]
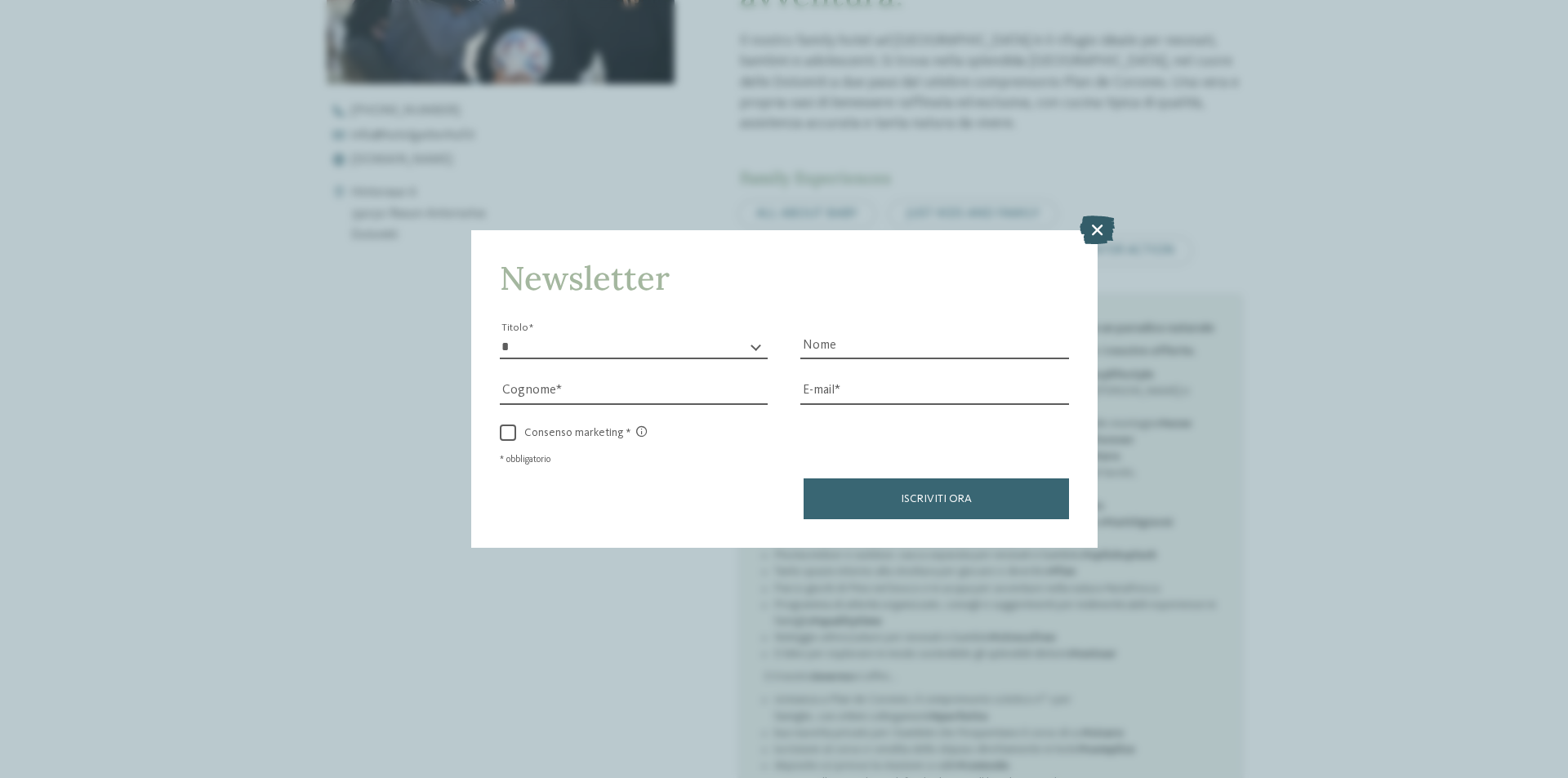
click at [1085, 221] on icon at bounding box center [1097, 229] width 35 height 29
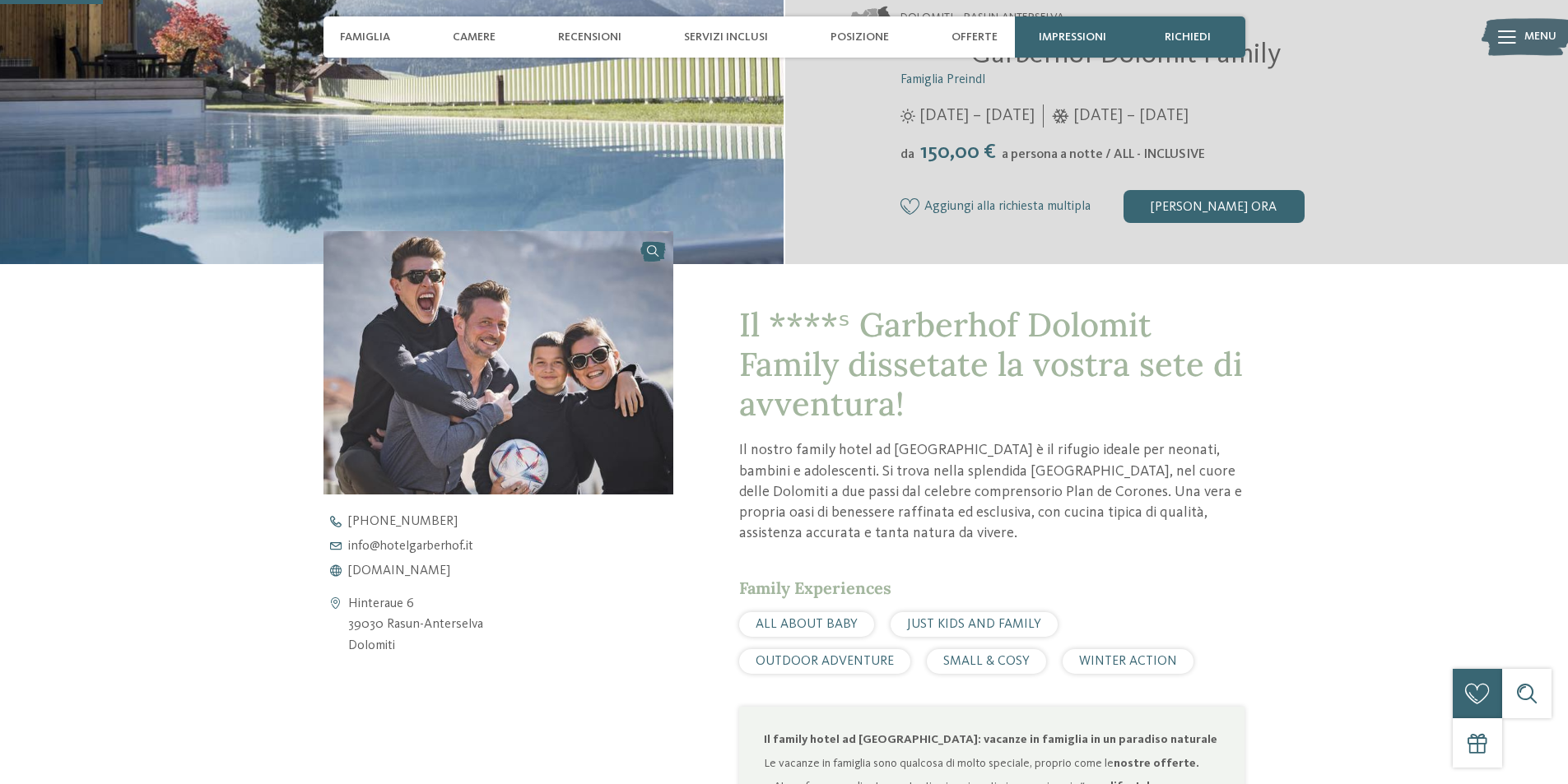
scroll to position [164, 0]
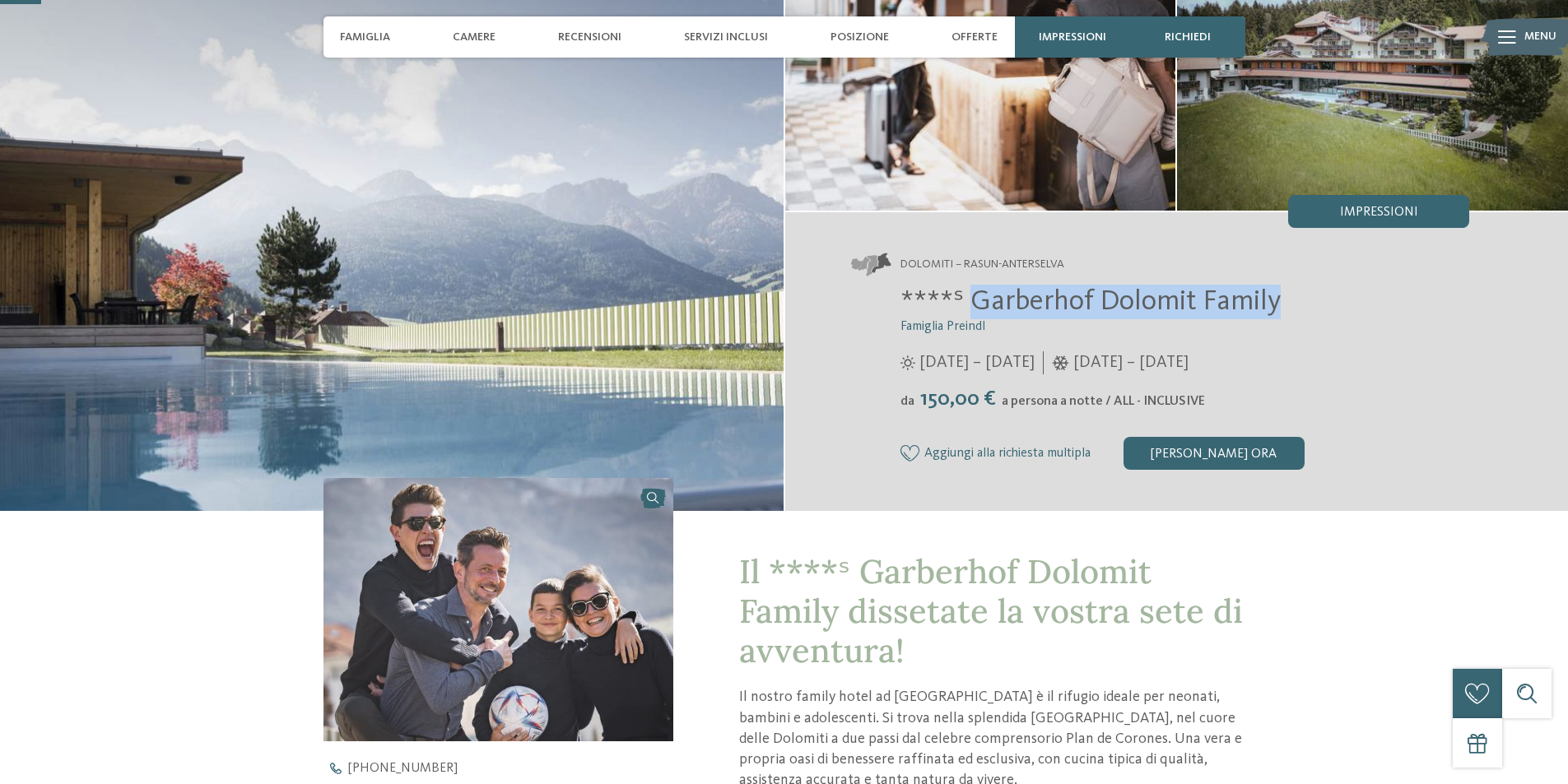
drag, startPoint x: 975, startPoint y: 300, endPoint x: 1286, endPoint y: 305, distance: 311.0
click at [1286, 305] on h2 "****ˢ Garberhof Dolomit Family" at bounding box center [1185, 301] width 570 height 34
copy span "Garberhof Dolomit Family"
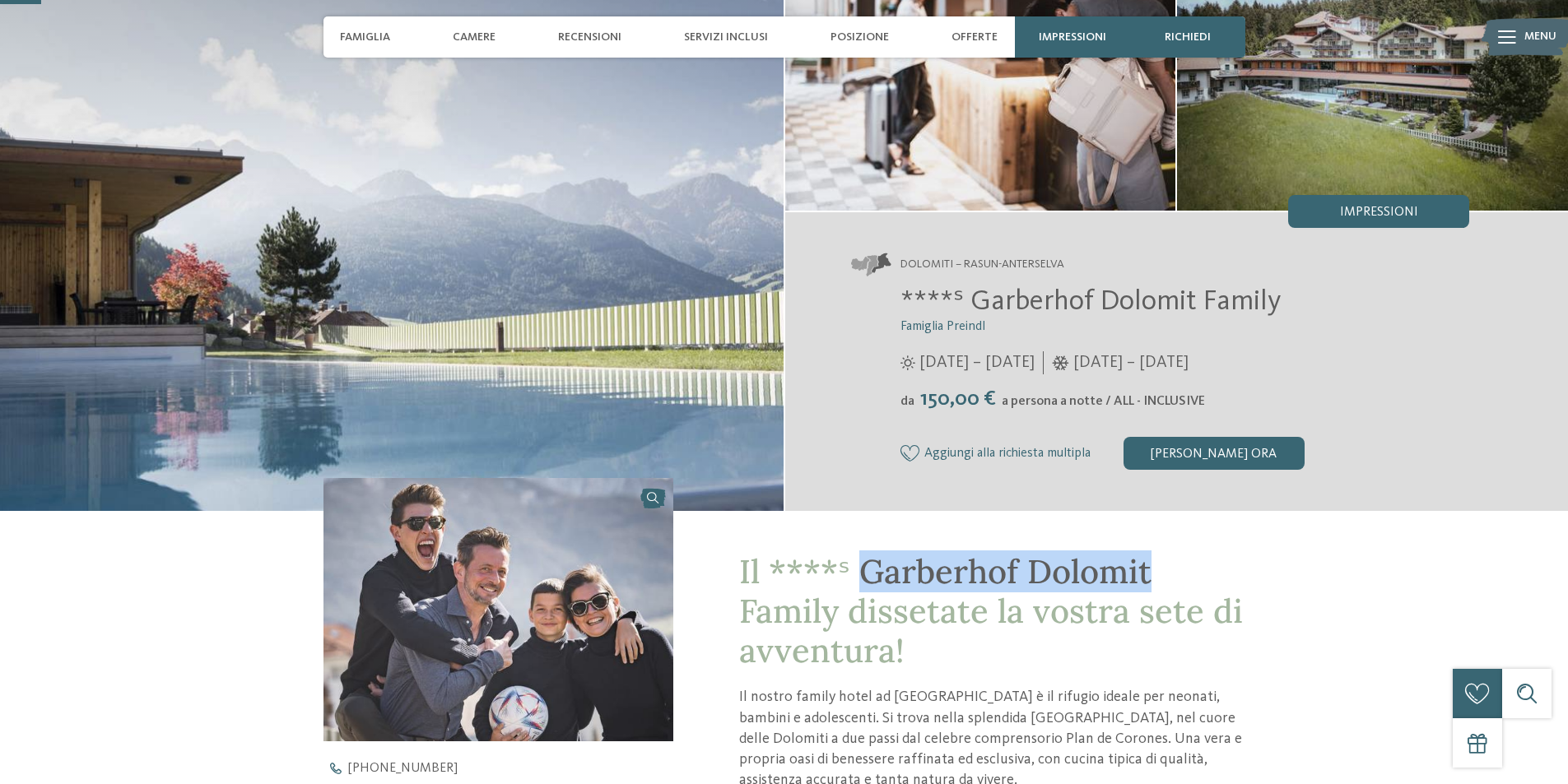
drag, startPoint x: 861, startPoint y: 572, endPoint x: 1158, endPoint y: 570, distance: 297.0
click at [1158, 570] on h1 "Il ****ˢ Garberhof Dolomit Family dissetate la vostra sete di avventura!" at bounding box center [991, 611] width 506 height 119
copy span "Garberhof Dolomit"
